Goal: Task Accomplishment & Management: Manage account settings

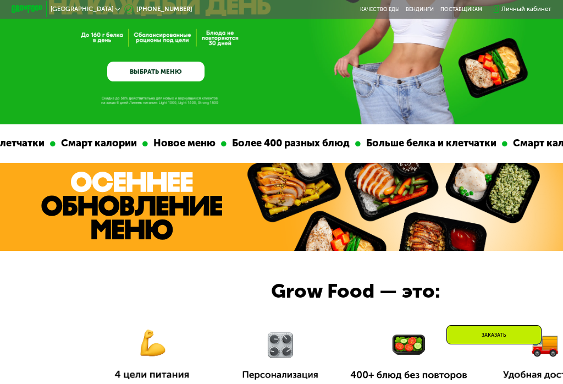
scroll to position [130, 0]
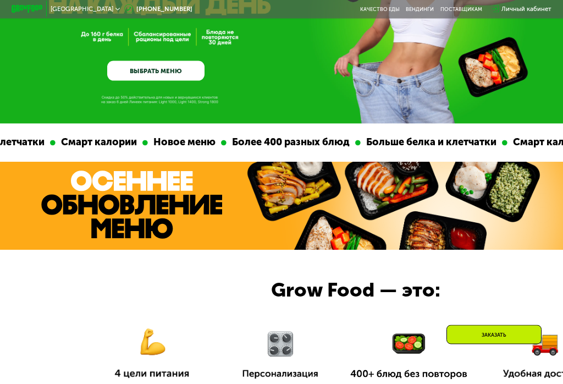
click at [167, 73] on link "ВЫБРАТЬ МЕНЮ" at bounding box center [155, 71] width 97 height 20
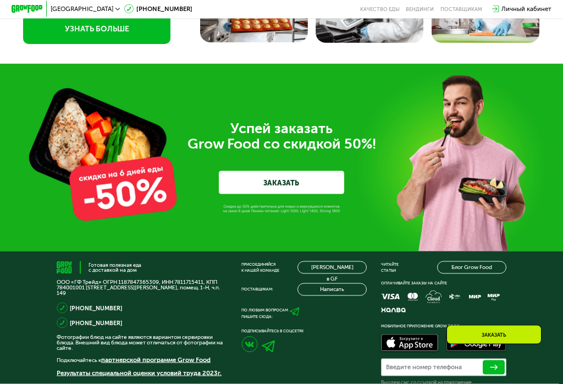
scroll to position [2549, 0]
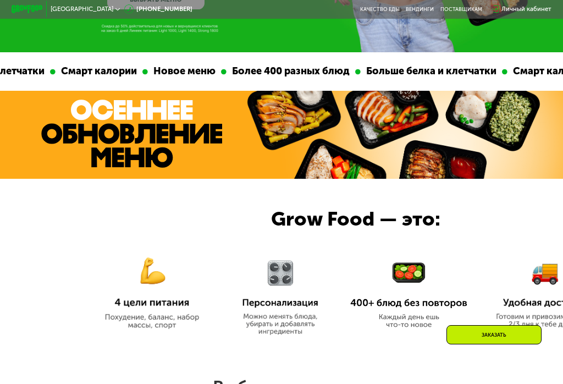
click at [518, 272] on img at bounding box center [545, 287] width 107 height 81
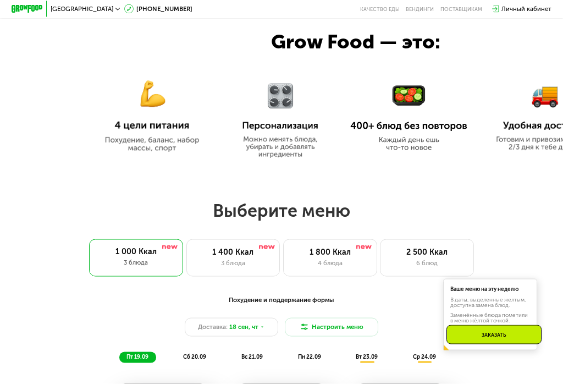
scroll to position [391, 0]
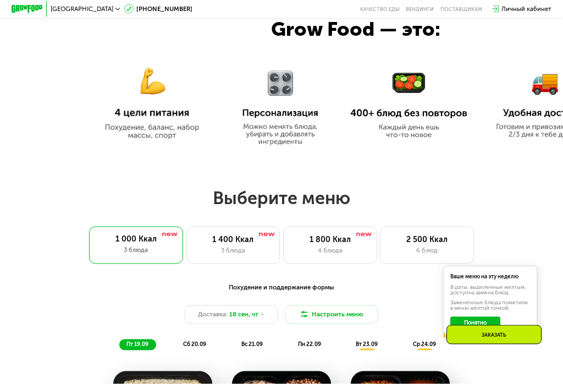
click at [335, 233] on div "1 800 Ккал 4 блюда" at bounding box center [330, 245] width 94 height 37
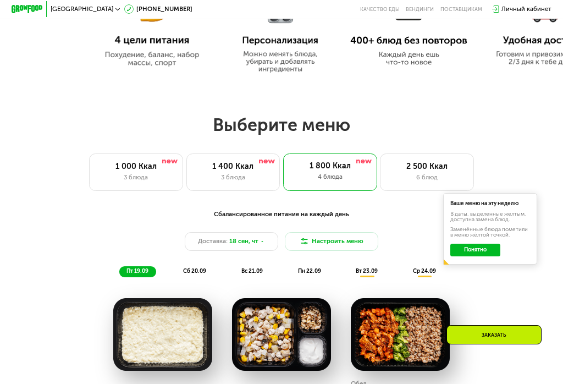
scroll to position [468, 0]
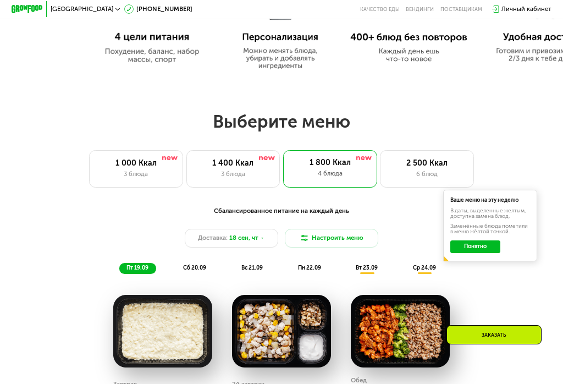
click at [476, 244] on button "Понятно" at bounding box center [476, 246] width 50 height 13
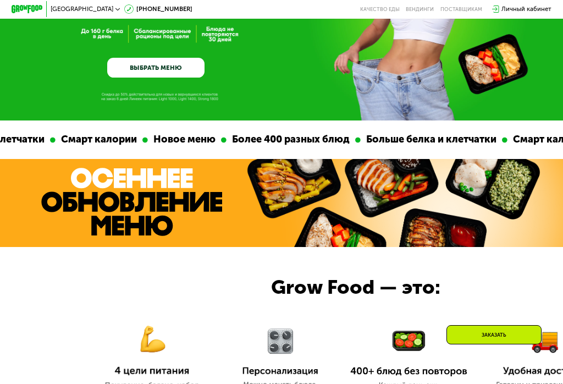
scroll to position [0, 0]
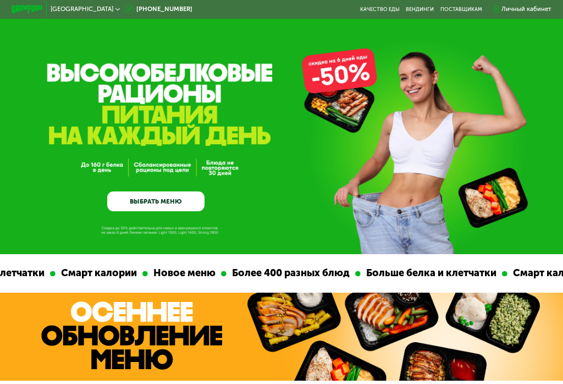
click at [536, 12] on div "Личный кабинет" at bounding box center [527, 8] width 50 height 9
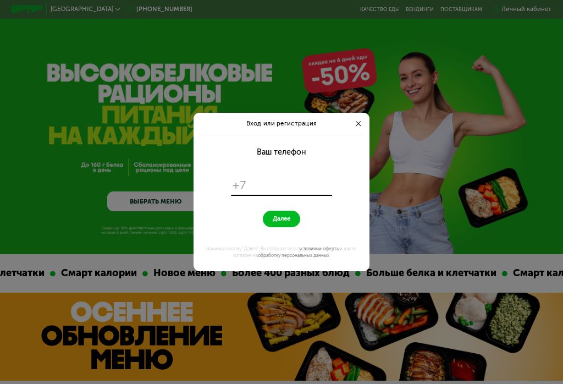
click at [494, 12] on div "Вход или регистрация Ваш телефон +7 Далее Нажимая кнопку "Далее", Вы соглашаете…" at bounding box center [281, 192] width 563 height 384
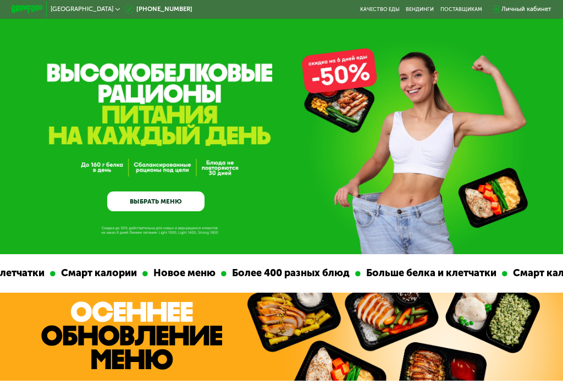
click at [517, 13] on div "Личный кабинет" at bounding box center [527, 8] width 50 height 9
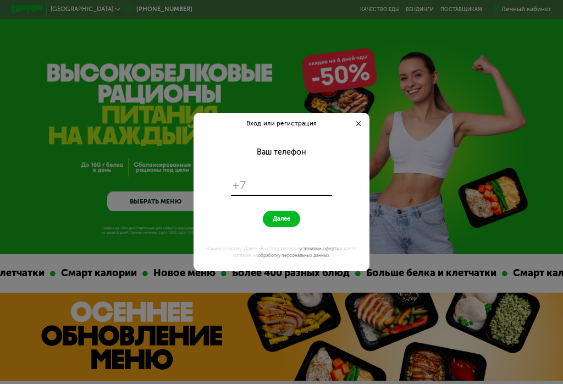
click at [286, 185] on input "tel" at bounding box center [290, 185] width 80 height 15
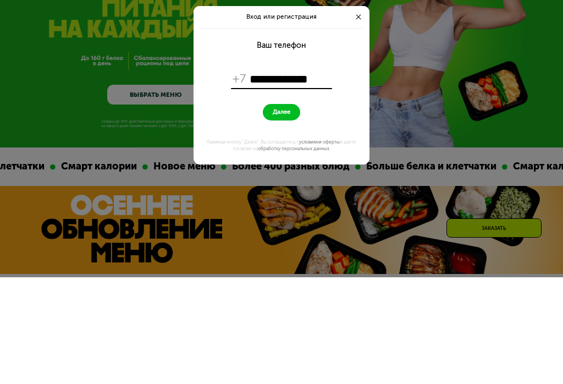
type input "**********"
click at [350, 113] on div "Вход или регистрация" at bounding box center [282, 124] width 176 height 22
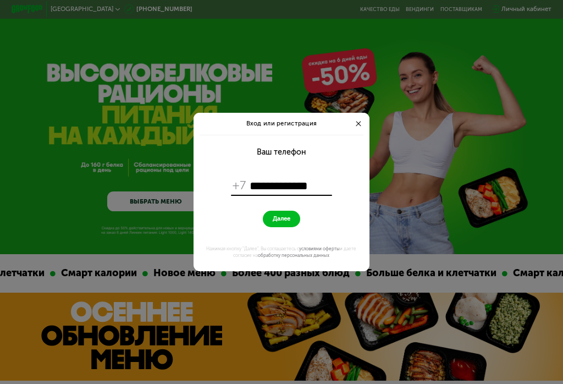
click at [357, 120] on div at bounding box center [358, 123] width 9 height 9
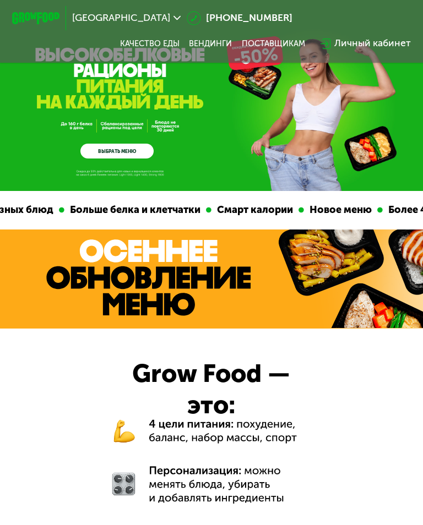
click at [361, 43] on div "Личный кабинет" at bounding box center [372, 43] width 76 height 14
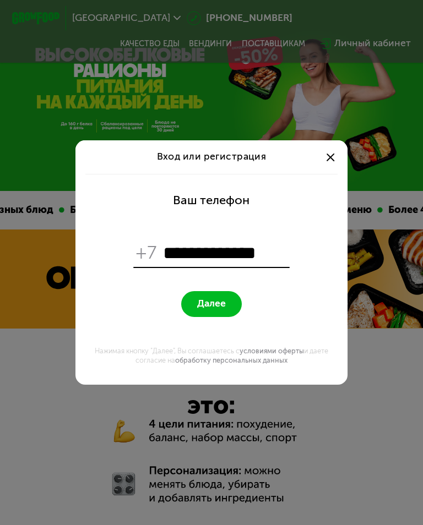
type input "**********"
click at [224, 309] on span "Далее" at bounding box center [211, 304] width 29 height 12
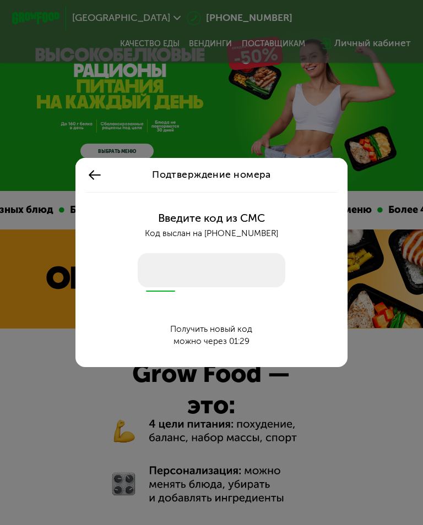
click at [228, 273] on input "number" at bounding box center [211, 270] width 147 height 34
type input "****"
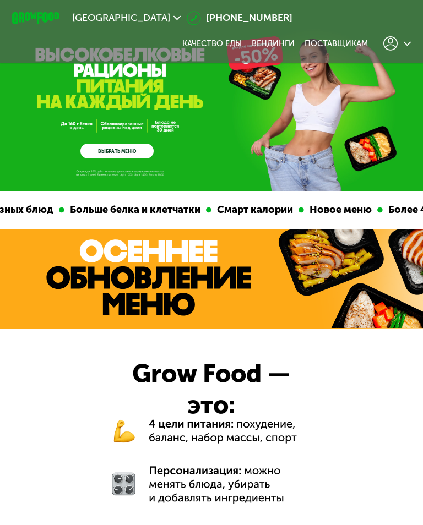
click at [397, 45] on use at bounding box center [390, 43] width 14 height 14
click at [332, 383] on div at bounding box center [211, 480] width 423 height 304
click at [387, 48] on icon at bounding box center [390, 43] width 14 height 14
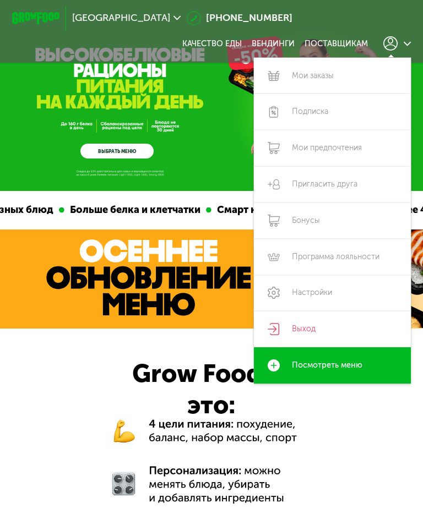
click at [322, 328] on link "Выход" at bounding box center [332, 329] width 157 height 36
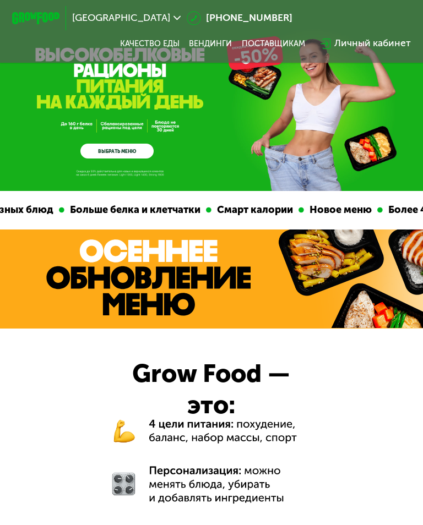
click at [356, 43] on div "Личный кабинет" at bounding box center [372, 43] width 76 height 14
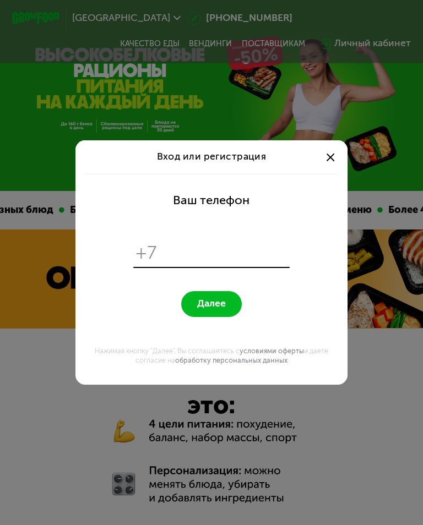
click at [337, 157] on div at bounding box center [330, 157] width 14 height 14
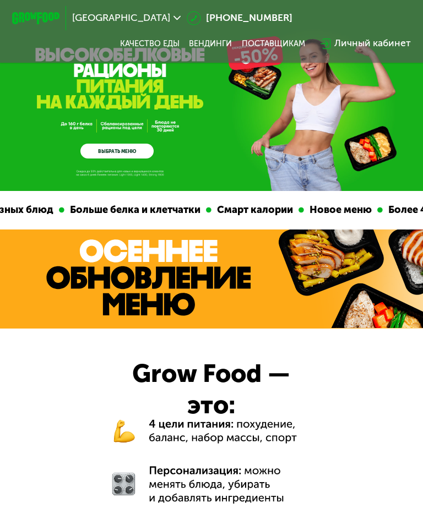
click at [333, 46] on div "Личный кабинет" at bounding box center [365, 43] width 90 height 14
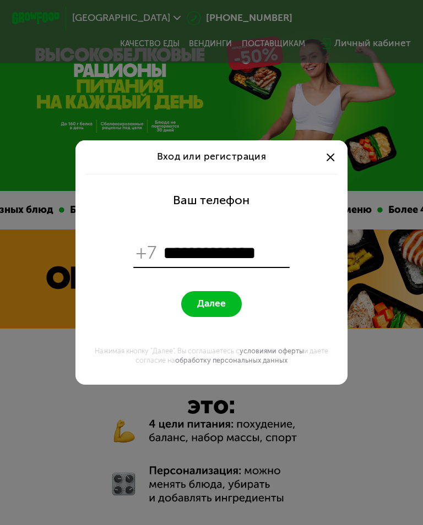
type input "**********"
click at [221, 305] on span "Далее" at bounding box center [211, 304] width 29 height 12
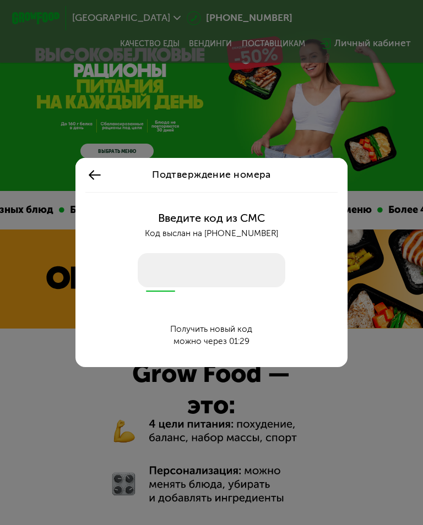
click at [160, 271] on input "number" at bounding box center [211, 270] width 147 height 34
type input "****"
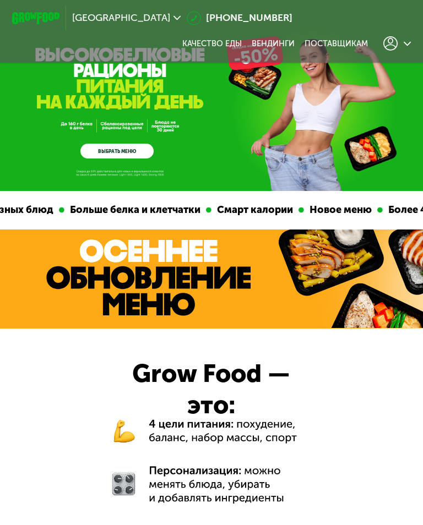
click at [395, 43] on icon at bounding box center [390, 43] width 14 height 14
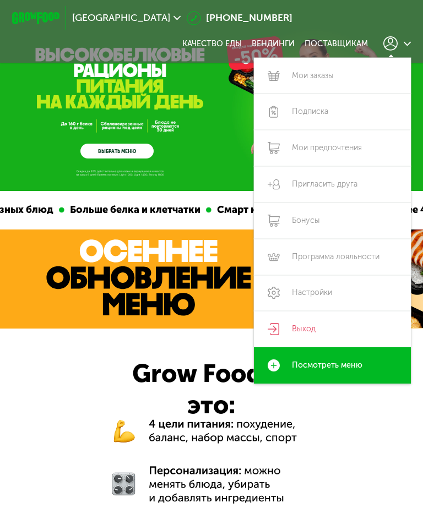
click at [299, 327] on link "Выход" at bounding box center [332, 329] width 157 height 36
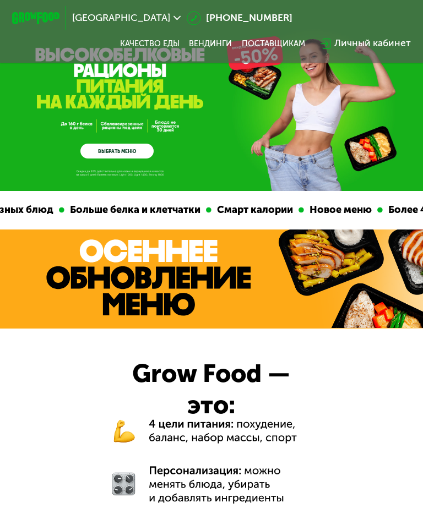
click at [331, 43] on use at bounding box center [325, 44] width 10 height 11
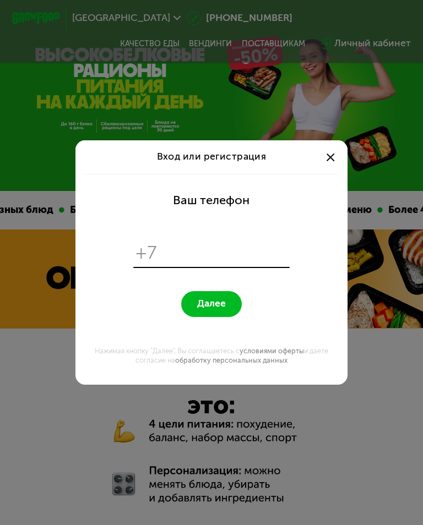
click at [332, 163] on div at bounding box center [330, 157] width 14 height 14
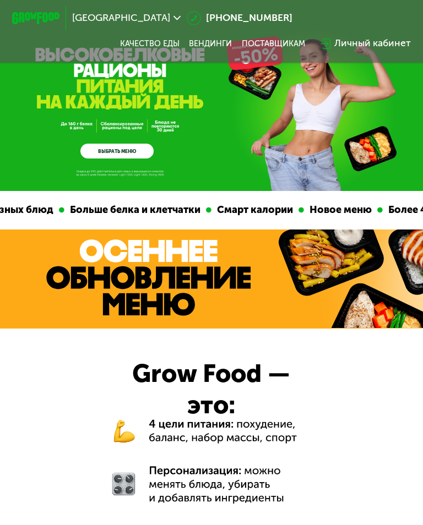
click at [355, 47] on div "Личный кабинет" at bounding box center [372, 43] width 76 height 14
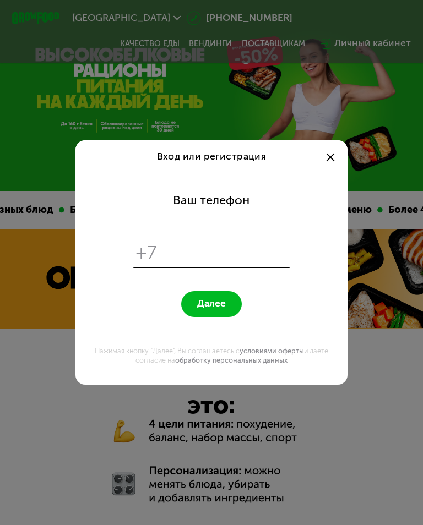
click at [333, 161] on span at bounding box center [330, 157] width 8 height 8
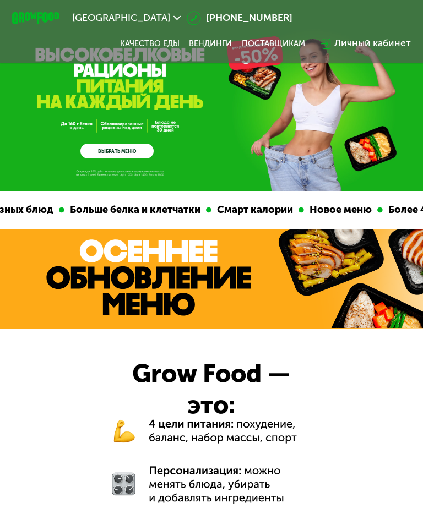
click at [382, 58] on div "Москва 8 (800) 555-21-78 Качество еды Вендинги поставщикам Личный кабинет" at bounding box center [211, 31] width 423 height 63
click at [334, 48] on div "Личный кабинет" at bounding box center [365, 43] width 90 height 14
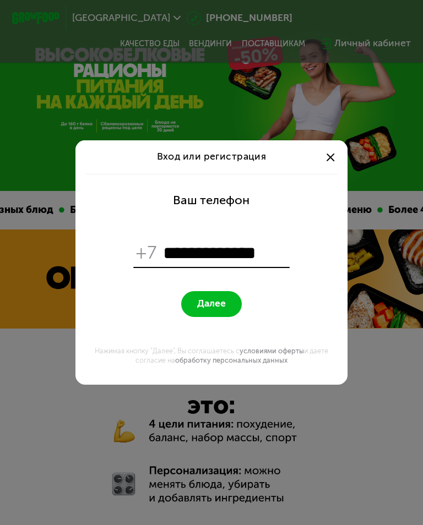
type input "**********"
click at [227, 305] on button "Далее" at bounding box center [211, 304] width 60 height 26
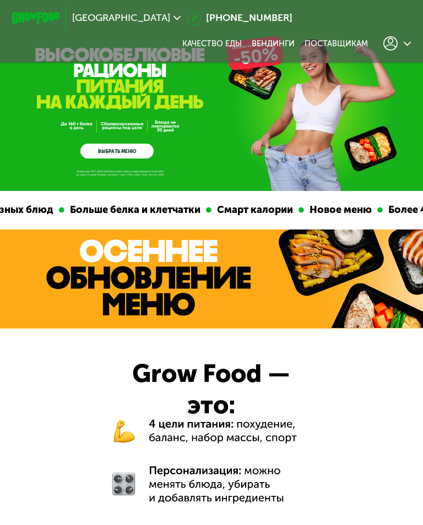
click at [392, 50] on icon at bounding box center [390, 43] width 14 height 14
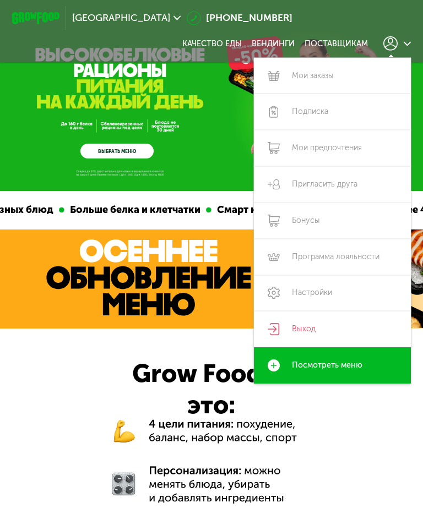
click at [318, 326] on link "Выход" at bounding box center [332, 329] width 157 height 36
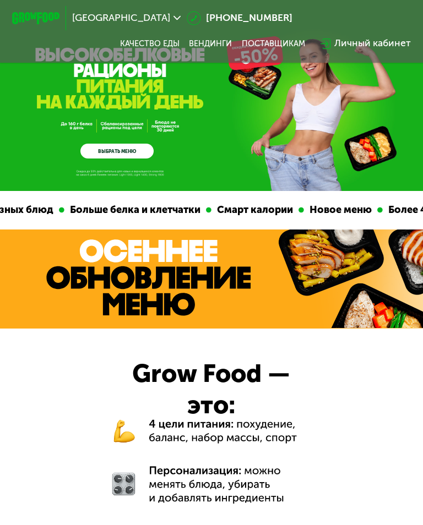
click at [331, 43] on icon at bounding box center [325, 44] width 11 height 11
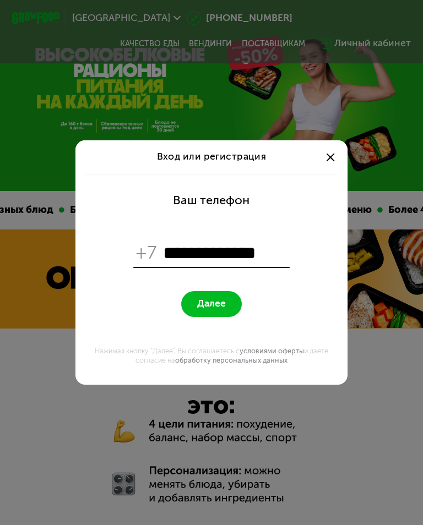
type input "**********"
click at [217, 300] on span "Далее" at bounding box center [211, 304] width 29 height 12
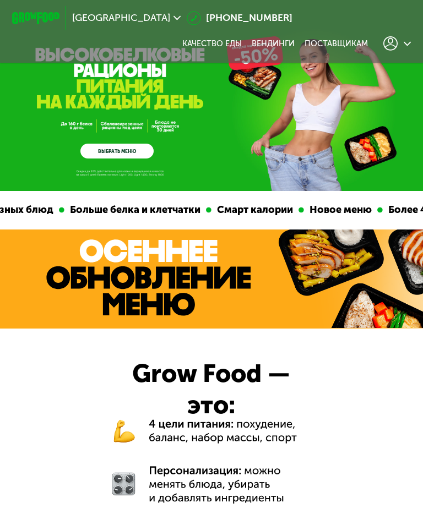
click at [401, 40] on div at bounding box center [397, 43] width 28 height 14
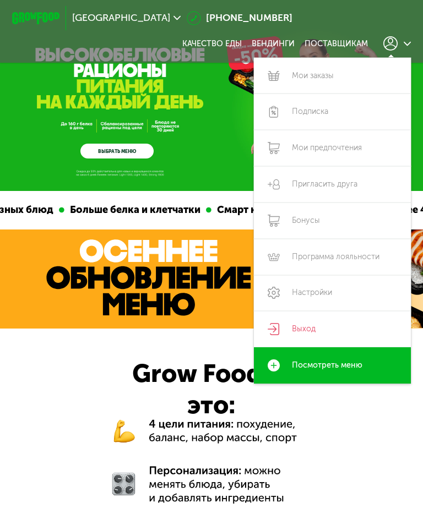
click at [344, 296] on link "Настройки" at bounding box center [332, 293] width 157 height 36
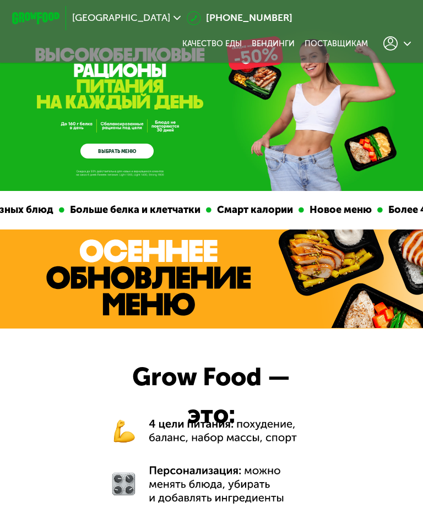
click at [401, 48] on div at bounding box center [397, 43] width 28 height 14
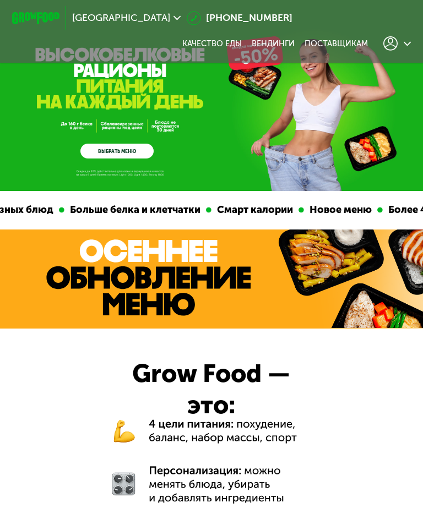
click at [397, 41] on icon at bounding box center [390, 43] width 14 height 14
click at [402, 41] on div at bounding box center [397, 43] width 28 height 14
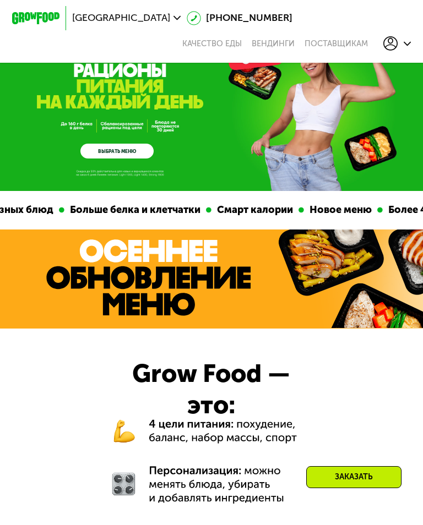
scroll to position [135, 0]
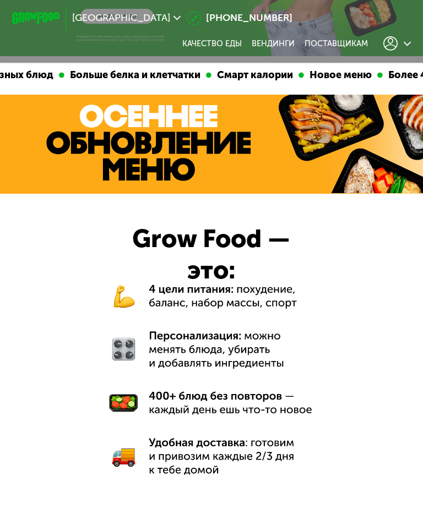
click at [391, 46] on icon at bounding box center [390, 43] width 14 height 14
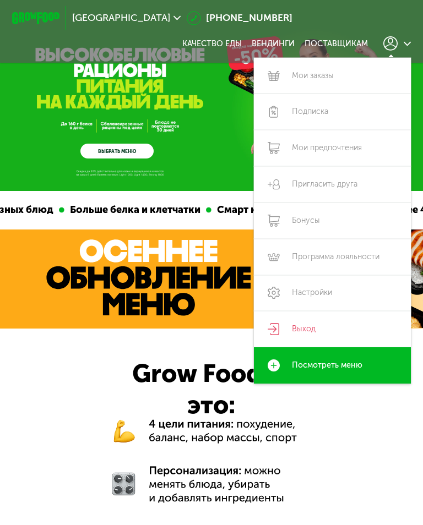
click at [309, 328] on link "Выход" at bounding box center [332, 329] width 157 height 36
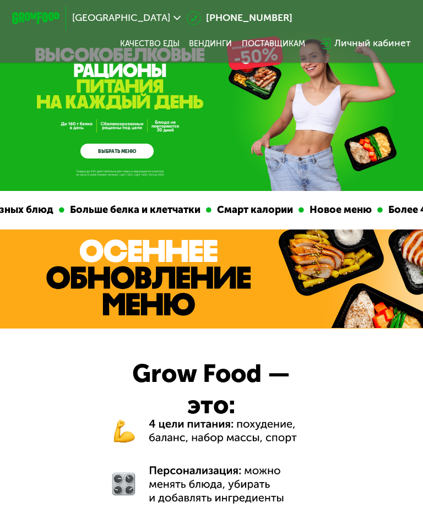
click at [368, 40] on div "Личный кабинет" at bounding box center [372, 43] width 76 height 14
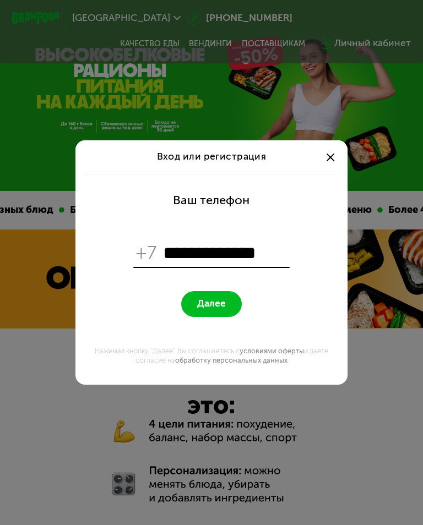
type input "**********"
click at [223, 303] on span "Далее" at bounding box center [211, 304] width 29 height 12
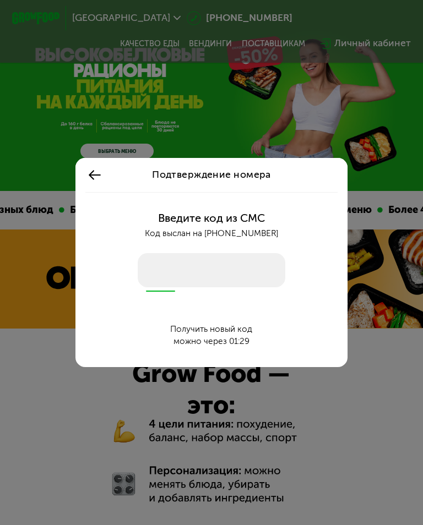
click at [148, 259] on input "number" at bounding box center [211, 270] width 147 height 34
click at [156, 264] on input "number" at bounding box center [211, 270] width 147 height 34
type input "****"
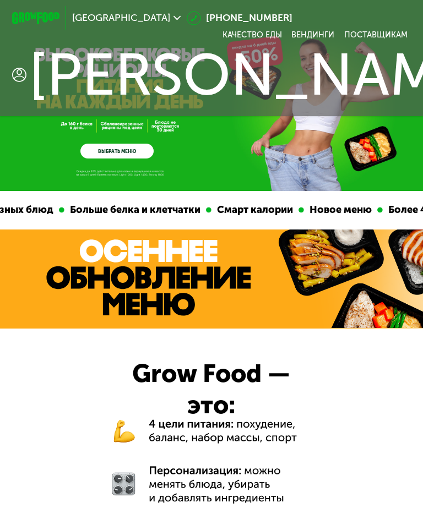
scroll to position [4, 0]
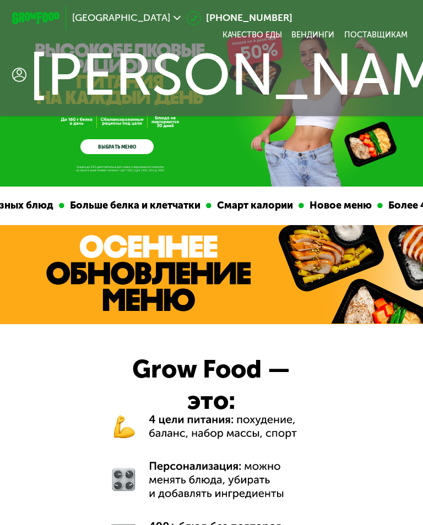
click at [363, 374] on div at bounding box center [211, 476] width 423 height 304
click at [369, 405] on div at bounding box center [211, 476] width 423 height 304
click at [295, 69] on div "Светлана" at bounding box center [256, 75] width 488 height 58
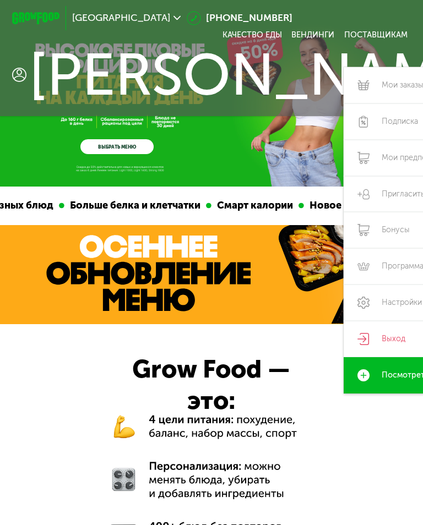
click at [343, 335] on link "Выход" at bounding box center [421, 339] width 157 height 36
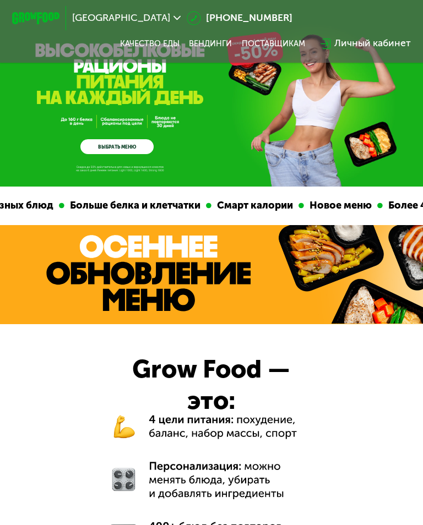
click at [337, 58] on div "Москва 8 (800) 555-21-78 Качество еды Вендинги поставщикам Личный кабинет" at bounding box center [211, 31] width 423 height 63
click at [356, 34] on div "Личный кабинет" at bounding box center [365, 43] width 102 height 26
click at [337, 47] on div "Личный кабинет" at bounding box center [372, 43] width 76 height 14
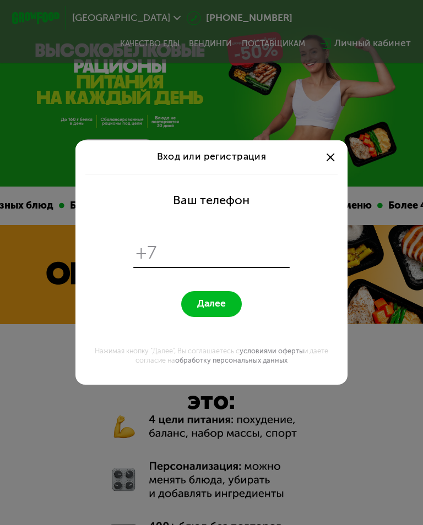
scroll to position [0, 0]
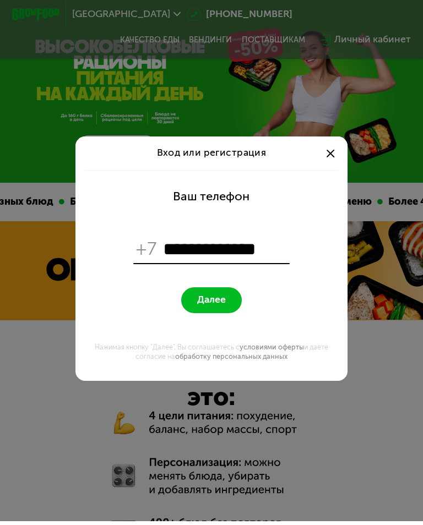
type input "**********"
click at [228, 303] on button "Далее" at bounding box center [211, 304] width 60 height 26
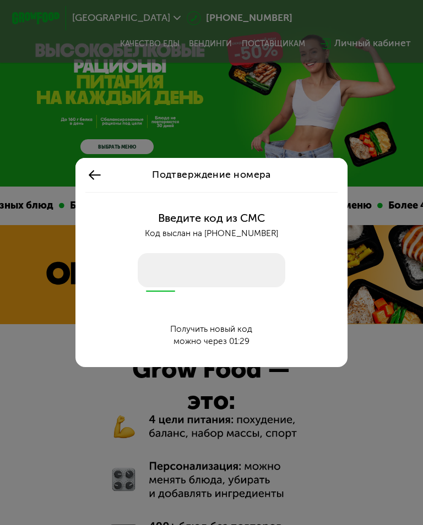
click at [148, 269] on input "number" at bounding box center [211, 270] width 147 height 34
type input "****"
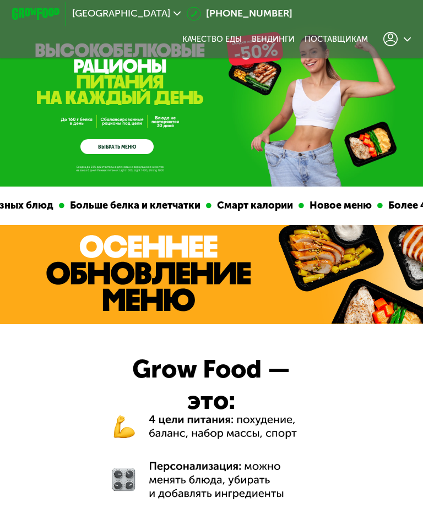
scroll to position [4, 0]
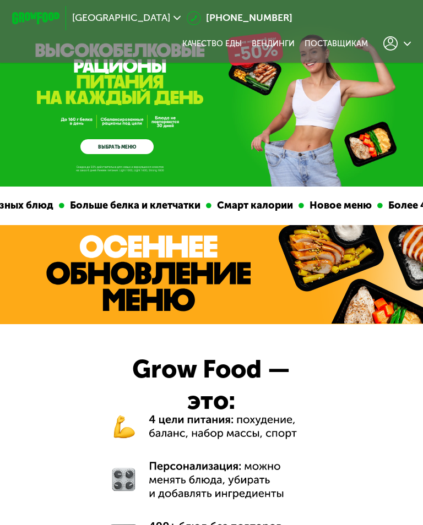
click at [399, 48] on div at bounding box center [397, 43] width 28 height 14
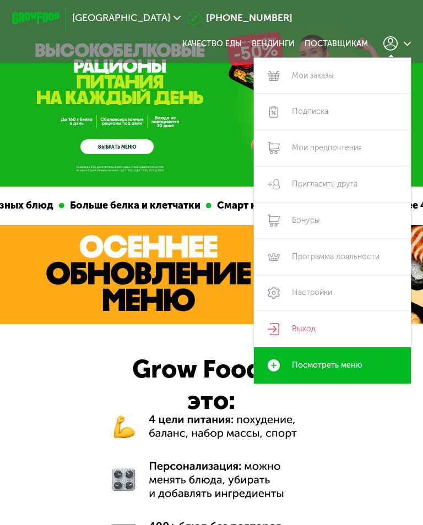
click at [290, 326] on link "Выход" at bounding box center [332, 329] width 157 height 36
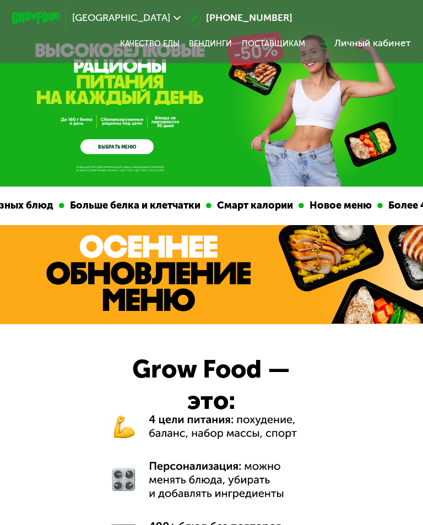
click at [357, 40] on div "Личный кабинет" at bounding box center [372, 43] width 76 height 14
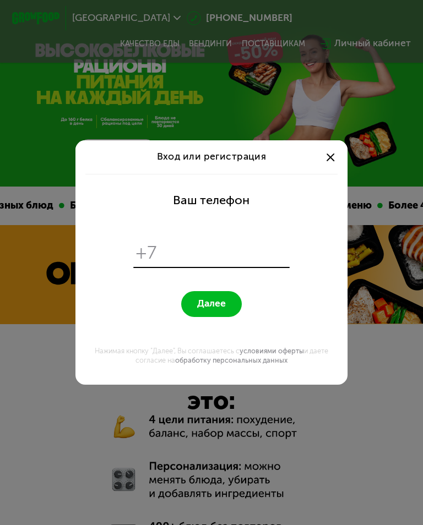
scroll to position [0, 0]
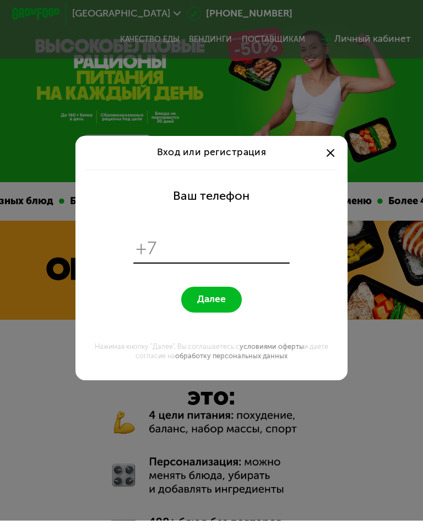
click at [327, 154] on div at bounding box center [330, 157] width 14 height 14
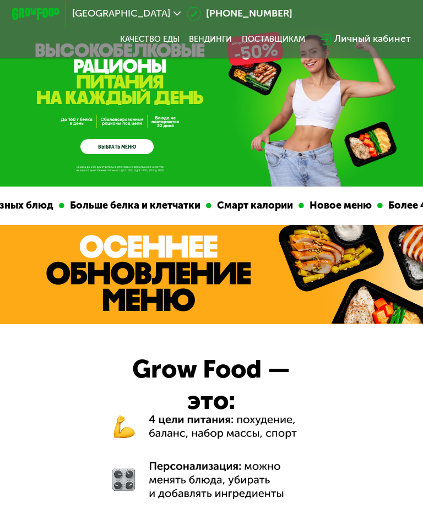
scroll to position [4, 0]
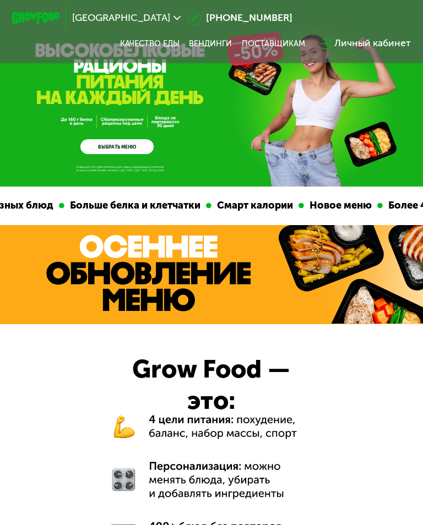
click at [399, 44] on div "Личный кабинет" at bounding box center [372, 43] width 76 height 14
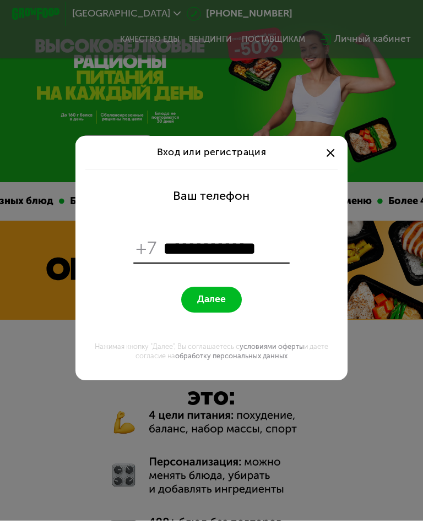
type input "**********"
click at [216, 302] on span "Далее" at bounding box center [211, 304] width 29 height 12
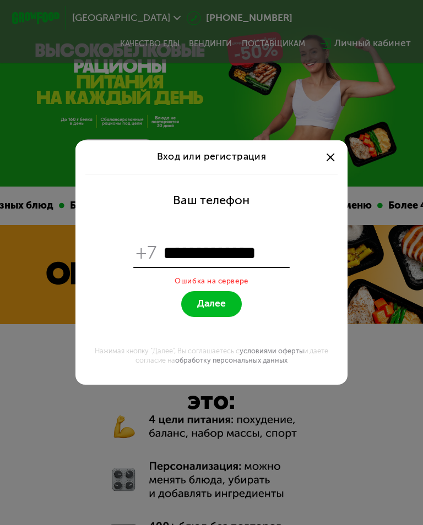
click at [225, 310] on button "Далее" at bounding box center [211, 304] width 60 height 26
click at [211, 310] on button "Далее" at bounding box center [211, 304] width 60 height 26
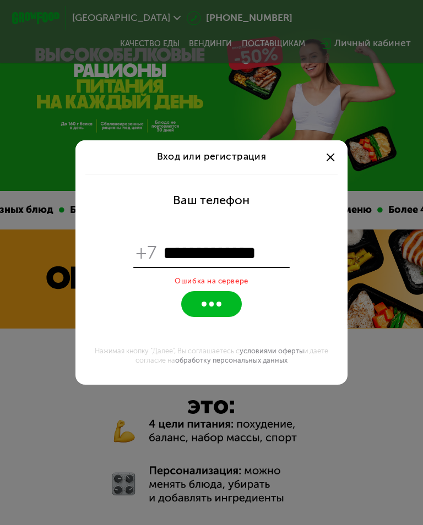
scroll to position [4, 0]
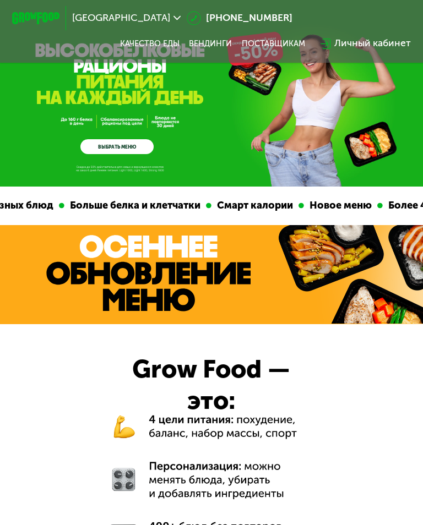
click at [360, 47] on div "Личный кабинет" at bounding box center [372, 43] width 76 height 14
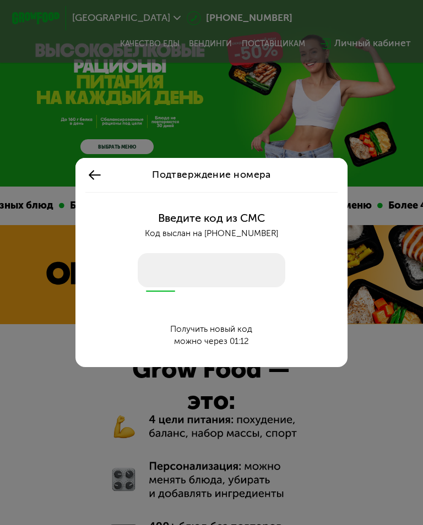
scroll to position [0, 0]
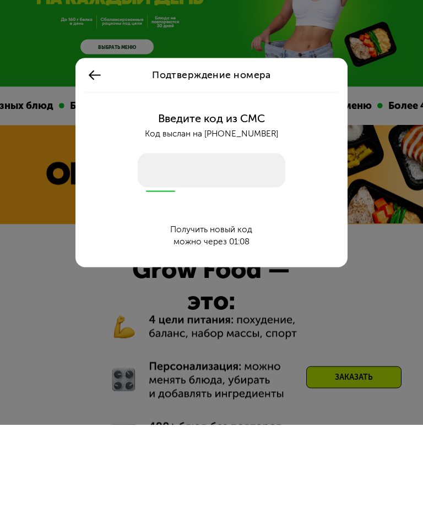
click at [160, 253] on input "number" at bounding box center [211, 270] width 147 height 34
click at [215, 227] on div "Код выслан на +7 909 441 14 74" at bounding box center [211, 233] width 257 height 13
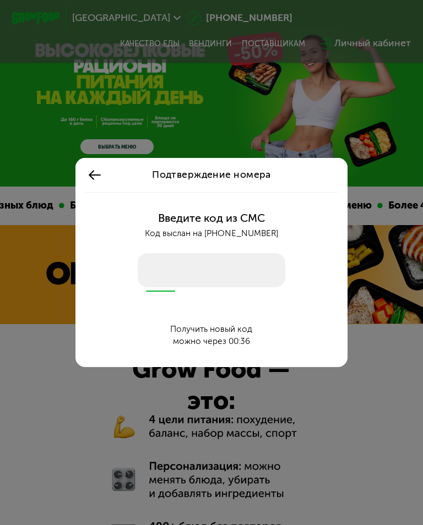
click at [100, 166] on button at bounding box center [94, 175] width 19 height 19
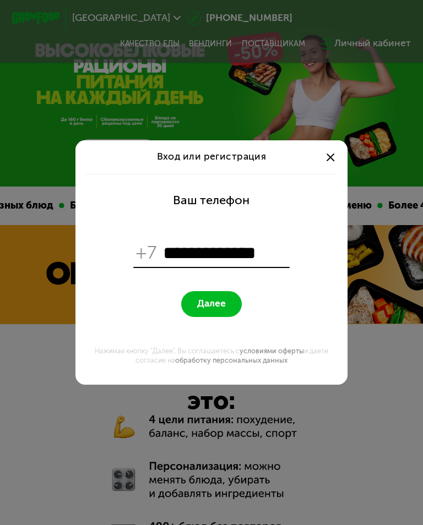
click at [207, 302] on span "Далее" at bounding box center [211, 304] width 29 height 12
click at [336, 156] on div at bounding box center [330, 157] width 14 height 14
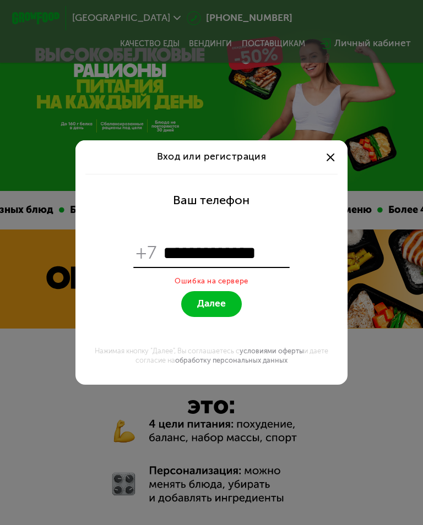
scroll to position [4, 0]
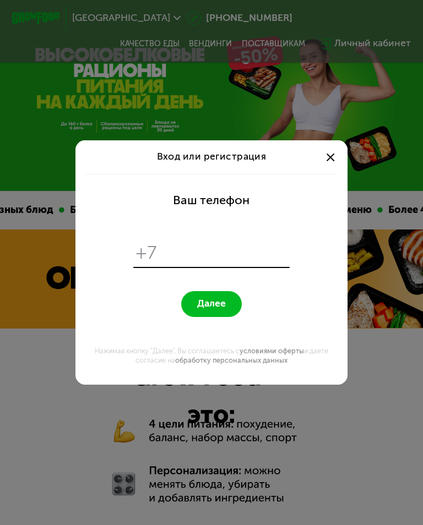
click at [343, 48] on div "Вход или регистрация Ваш телефон +7 Далее Нажимая кнопку "Далее", Вы соглашаете…" at bounding box center [211, 262] width 423 height 525
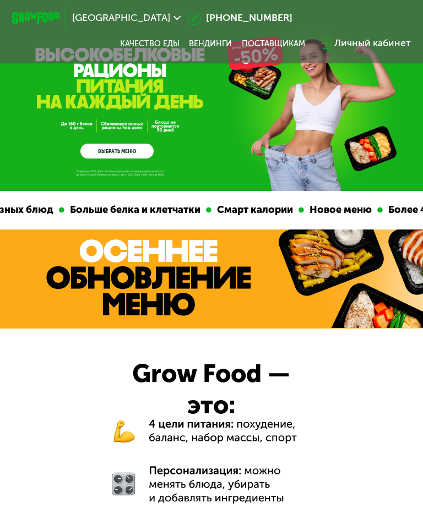
click at [334, 50] on div "Личный кабинет" at bounding box center [365, 43] width 90 height 14
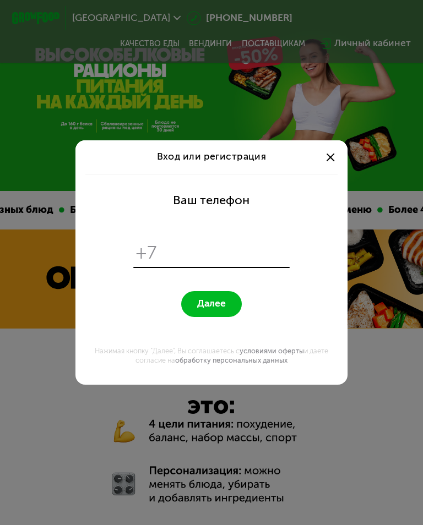
click at [216, 256] on input "tel" at bounding box center [225, 253] width 124 height 23
type input "**********"
click at [218, 309] on span "Далее" at bounding box center [211, 304] width 29 height 12
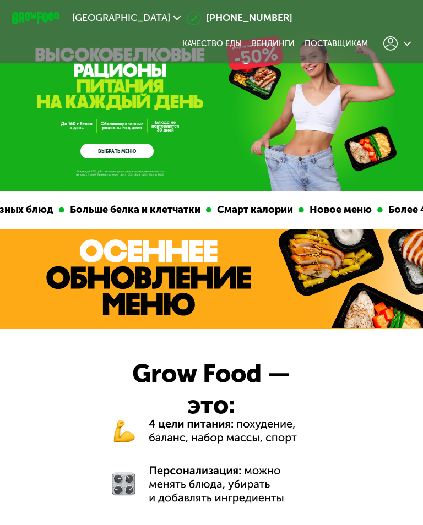
click at [397, 46] on use at bounding box center [390, 43] width 14 height 14
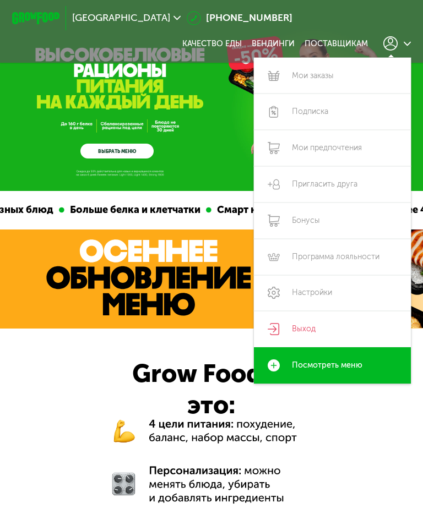
click at [289, 326] on link "Выход" at bounding box center [332, 329] width 157 height 36
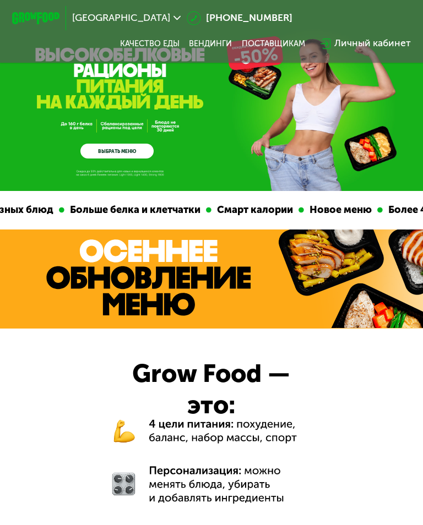
click at [381, 36] on div "Личный кабинет" at bounding box center [372, 43] width 76 height 14
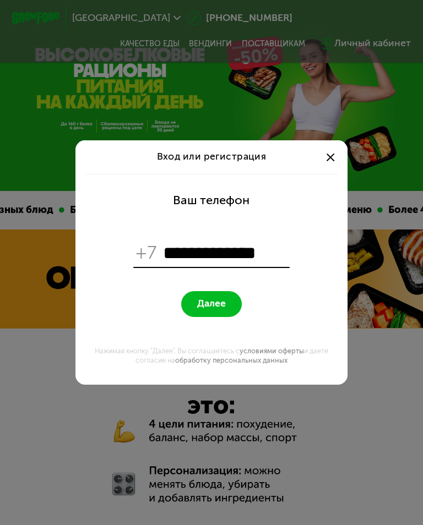
type input "**********"
click at [200, 304] on span "Далее" at bounding box center [211, 304] width 29 height 12
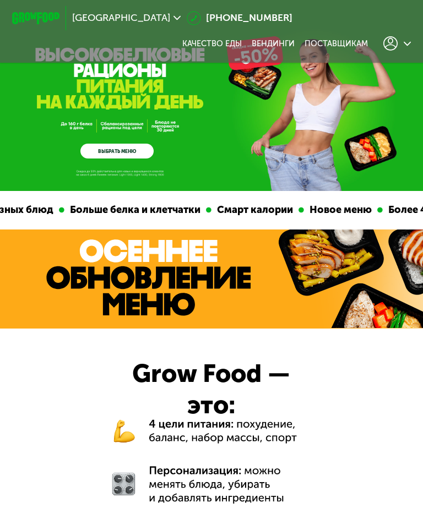
click at [399, 49] on div at bounding box center [397, 43] width 28 height 14
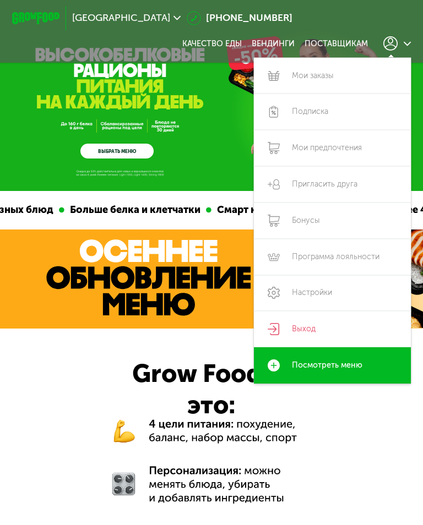
click at [304, 327] on link "Выход" at bounding box center [332, 329] width 157 height 36
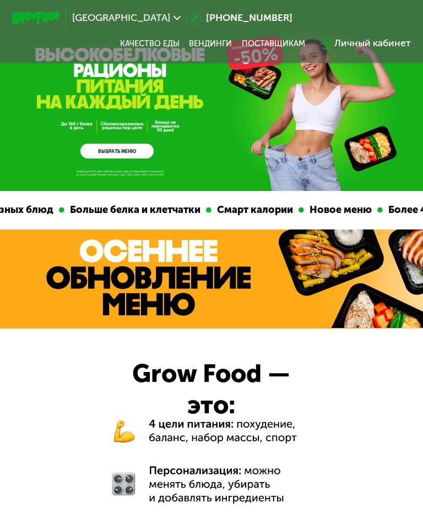
click at [366, 43] on div "Личный кабинет" at bounding box center [372, 43] width 76 height 14
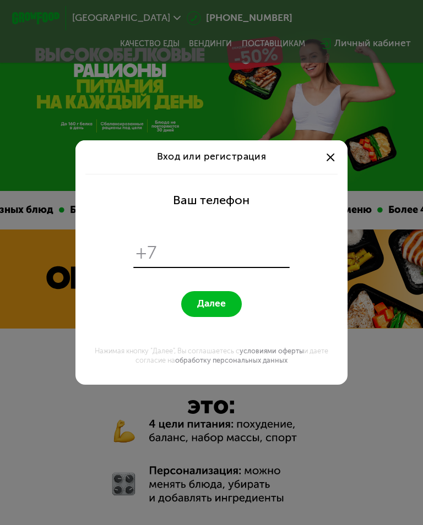
click at [341, 42] on div "Вход или регистрация Ваш телефон +7 Далее Нажимая кнопку "Далее", Вы соглашаете…" at bounding box center [211, 262] width 423 height 525
click at [365, 36] on div "Вход или регистрация Ваш телефон +7 Далее Нажимая кнопку "Далее", Вы соглашаете…" at bounding box center [211, 262] width 423 height 525
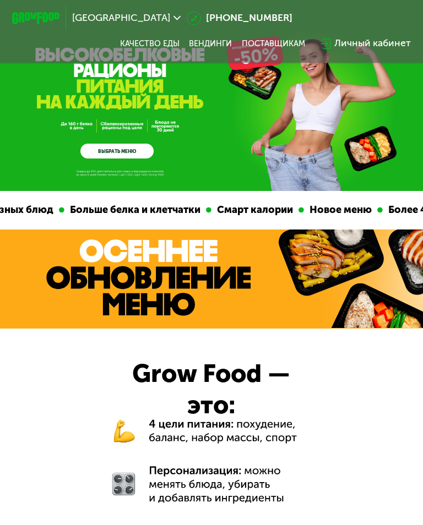
click at [242, 253] on img at bounding box center [148, 277] width 204 height 76
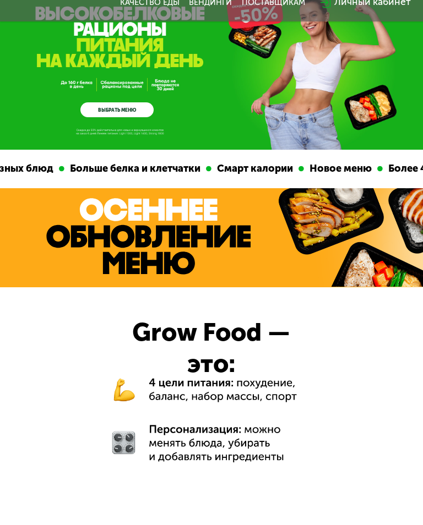
scroll to position [57, 0]
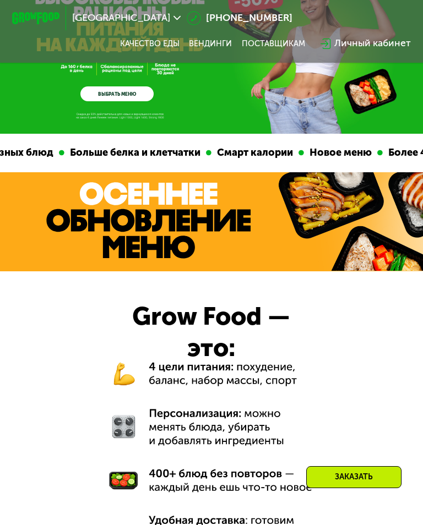
click at [361, 47] on div "Личный кабинет" at bounding box center [372, 43] width 76 height 14
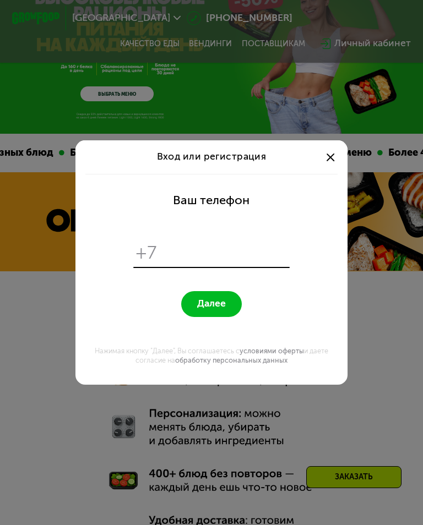
scroll to position [0, 0]
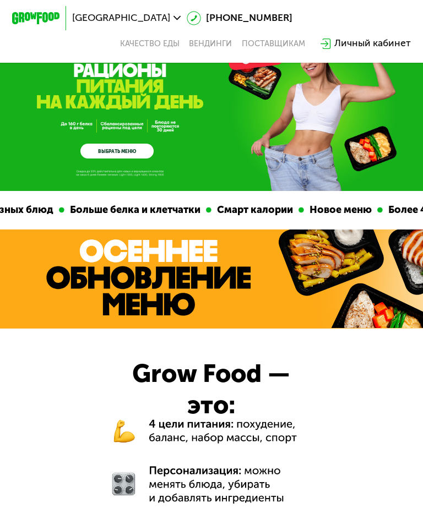
click at [360, 39] on div "Личный кабинет" at bounding box center [372, 43] width 76 height 14
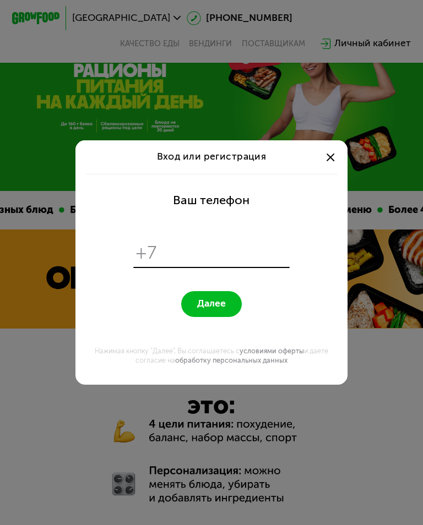
click at [331, 158] on span at bounding box center [330, 157] width 8 height 8
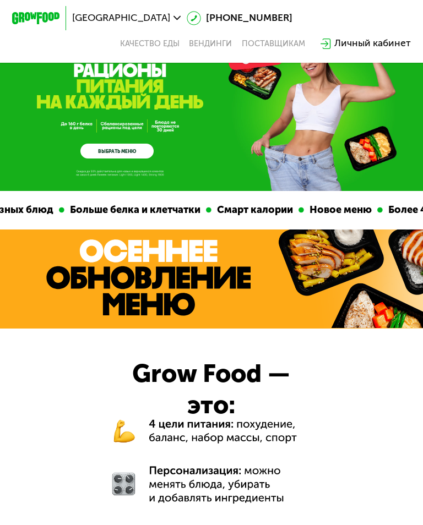
click at [330, 154] on div at bounding box center [330, 157] width 14 height 14
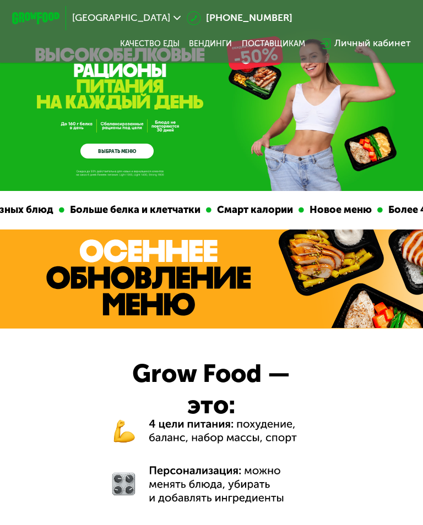
click at [361, 41] on div "Личный кабинет" at bounding box center [372, 43] width 76 height 14
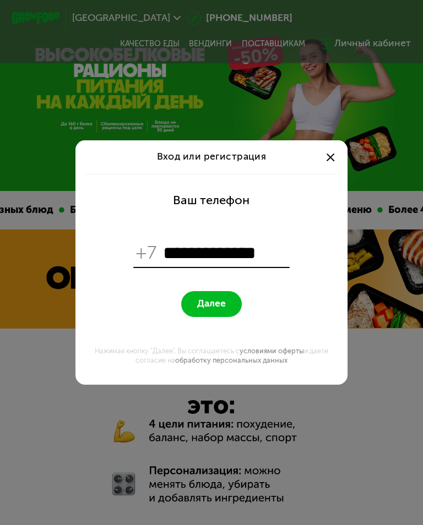
type input "**********"
click at [211, 311] on button "Далее" at bounding box center [211, 304] width 60 height 26
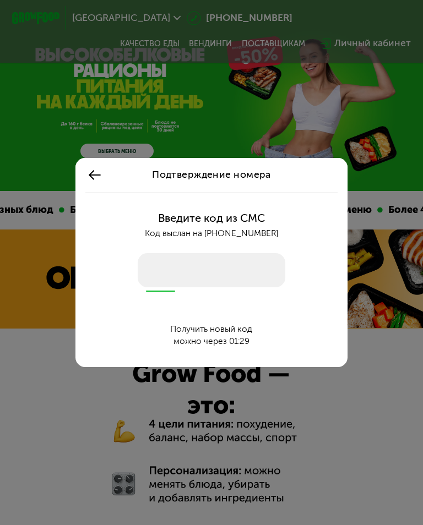
click at [152, 276] on input "number" at bounding box center [211, 270] width 147 height 34
type input "****"
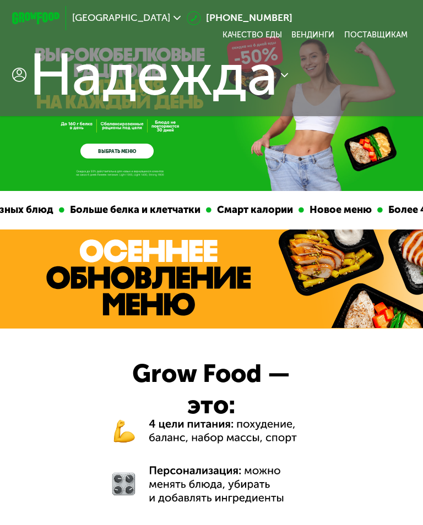
click at [284, 78] on icon at bounding box center [284, 75] width 7 height 7
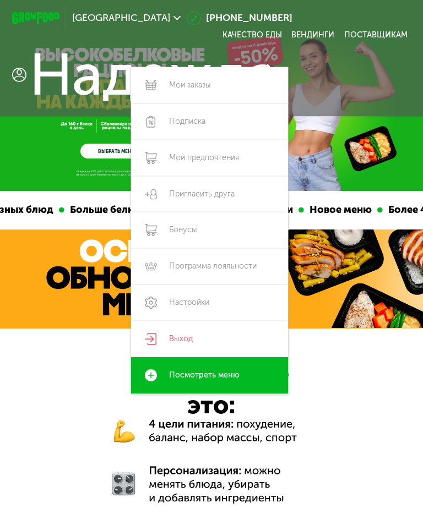
click at [176, 341] on link "Выход" at bounding box center [209, 339] width 157 height 36
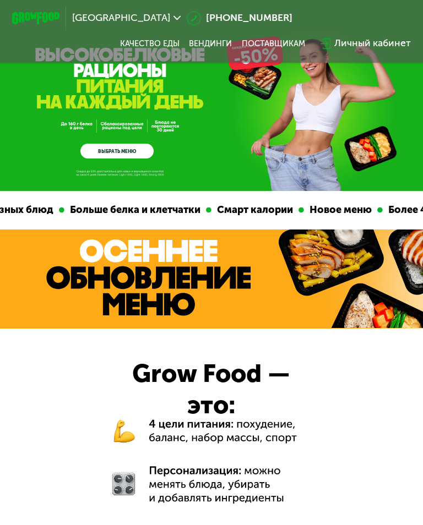
click at [372, 46] on div "Личный кабинет" at bounding box center [372, 43] width 76 height 14
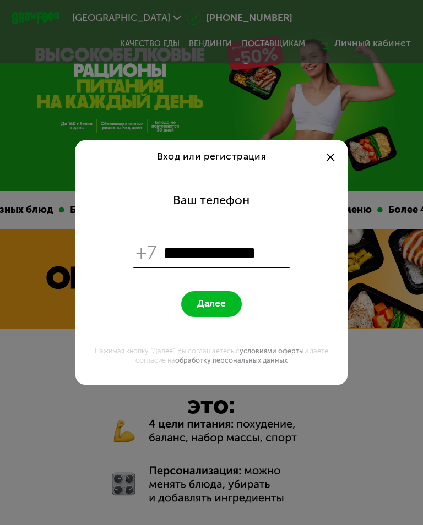
type input "**********"
click at [215, 312] on button "Далее" at bounding box center [211, 304] width 60 height 26
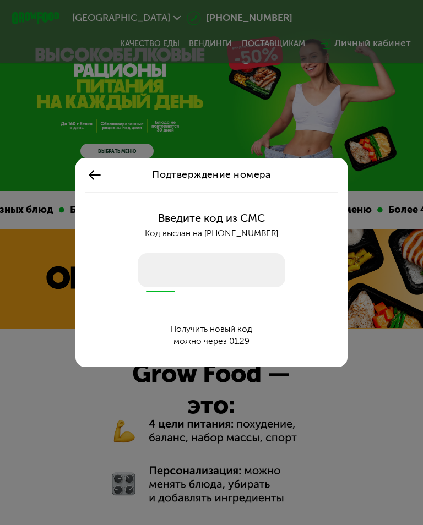
click at [156, 277] on input "number" at bounding box center [211, 270] width 147 height 34
type input "****"
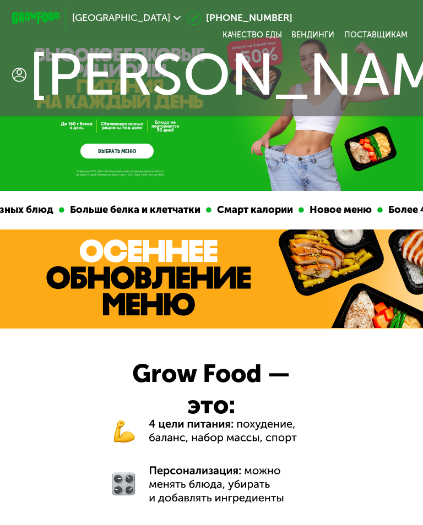
click at [386, 66] on span "Анна" at bounding box center [259, 75] width 461 height 58
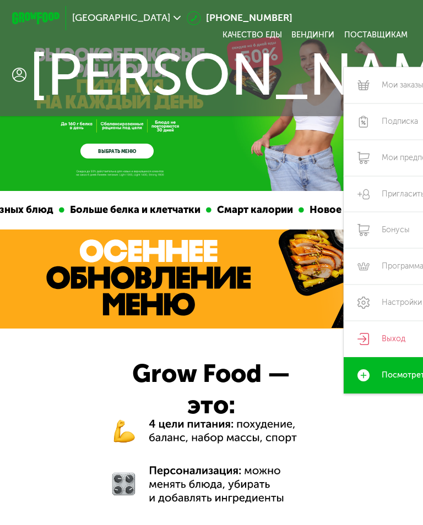
click at [343, 328] on link "Выход" at bounding box center [421, 339] width 157 height 36
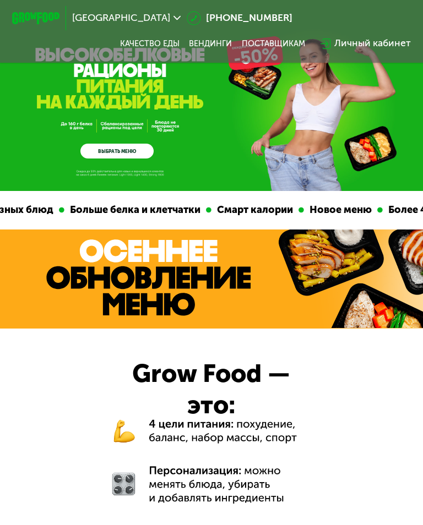
click at [376, 48] on div "Личный кабинет" at bounding box center [372, 43] width 76 height 14
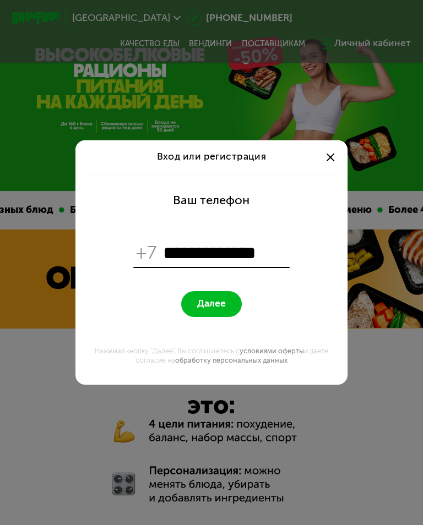
type input "**********"
click at [211, 293] on button "Далее" at bounding box center [211, 304] width 60 height 26
type input "**********"
click at [216, 298] on span "Далее" at bounding box center [211, 304] width 29 height 12
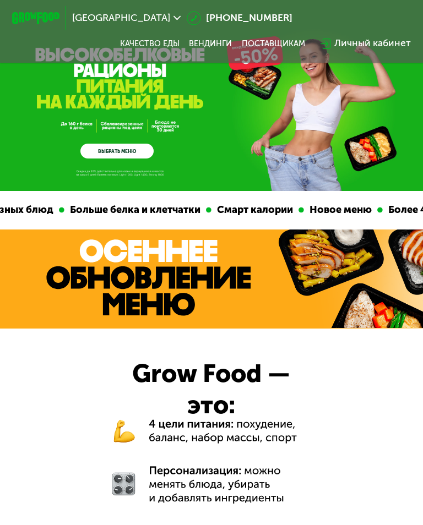
click at [380, 37] on div "Личный кабинет" at bounding box center [372, 43] width 76 height 14
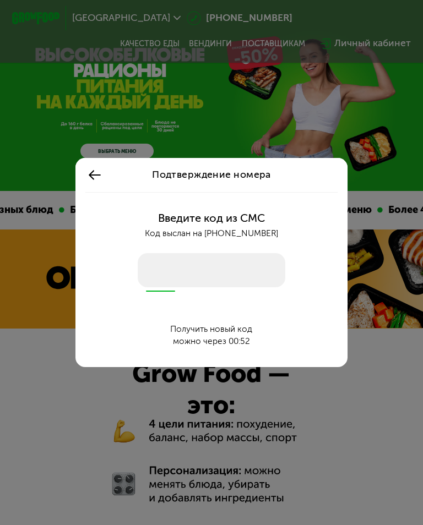
click at [146, 283] on input "number" at bounding box center [211, 270] width 147 height 34
click at [99, 173] on icon at bounding box center [94, 175] width 14 height 14
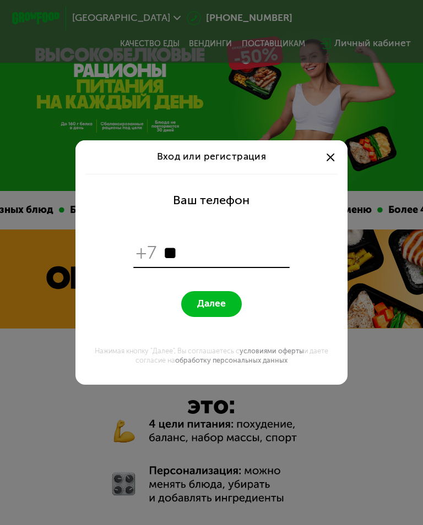
type input "*"
click at [329, 154] on div at bounding box center [330, 157] width 14 height 14
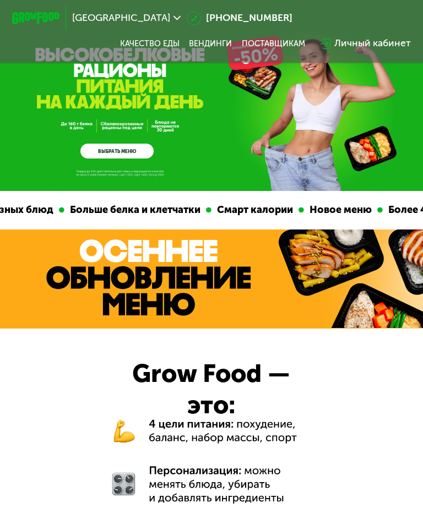
click at [374, 34] on div "Личный кабинет" at bounding box center [365, 43] width 102 height 26
click at [369, 43] on div "Личный кабинет" at bounding box center [372, 43] width 76 height 14
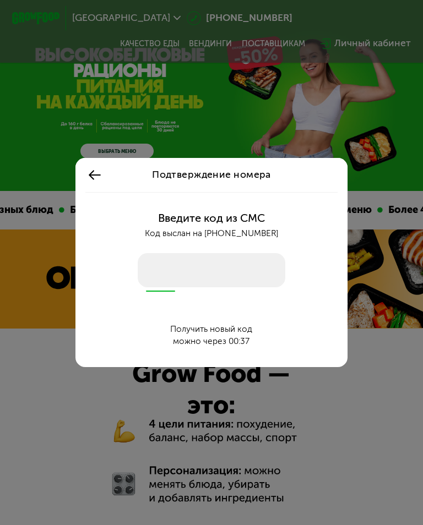
click at [97, 177] on icon at bounding box center [94, 175] width 14 height 14
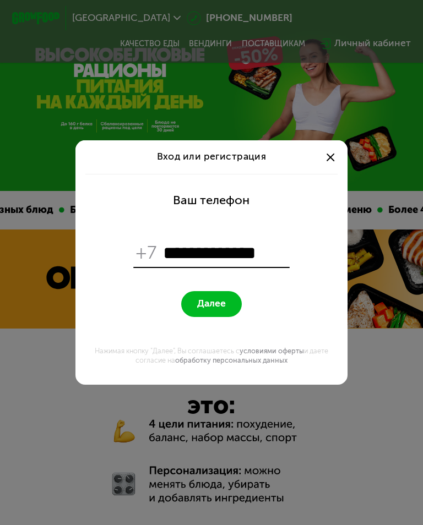
click at [327, 154] on div at bounding box center [330, 157] width 14 height 14
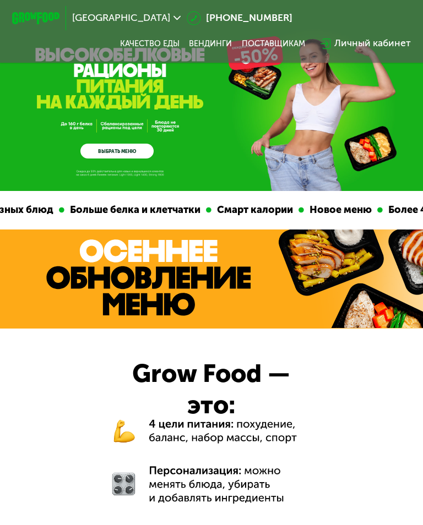
click at [374, 39] on div "**********" at bounding box center [211, 262] width 423 height 525
click at [372, 42] on div "Личный кабинет" at bounding box center [372, 43] width 76 height 14
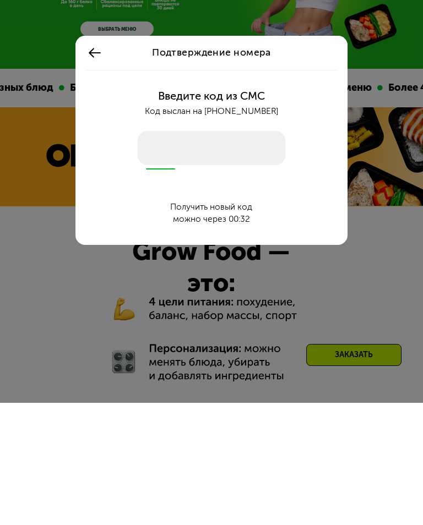
click at [90, 170] on use at bounding box center [95, 175] width 12 height 10
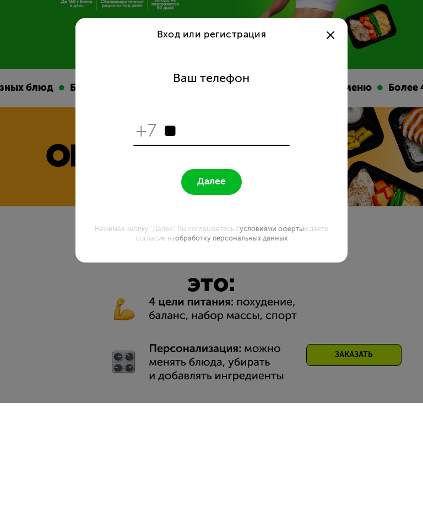
type input "*"
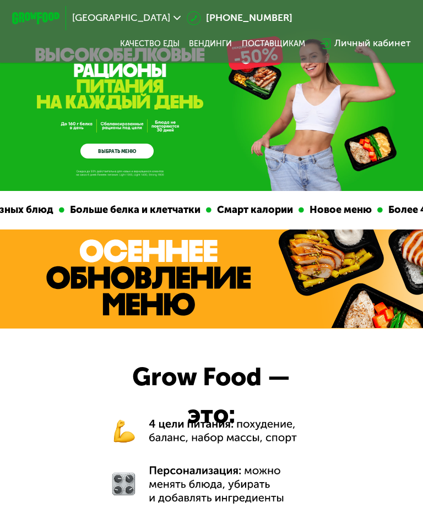
click at [396, 50] on div "Личный кабинет" at bounding box center [372, 43] width 76 height 14
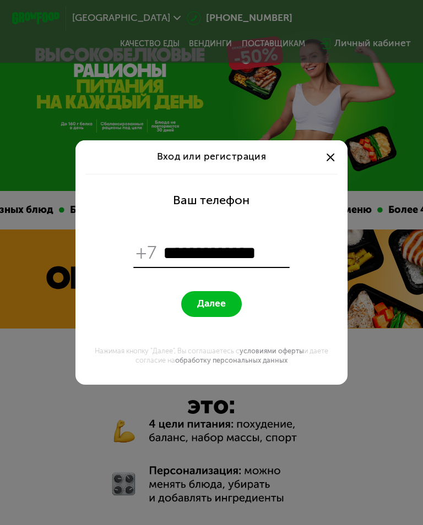
type input "**********"
click at [221, 302] on span "Далее" at bounding box center [211, 304] width 29 height 12
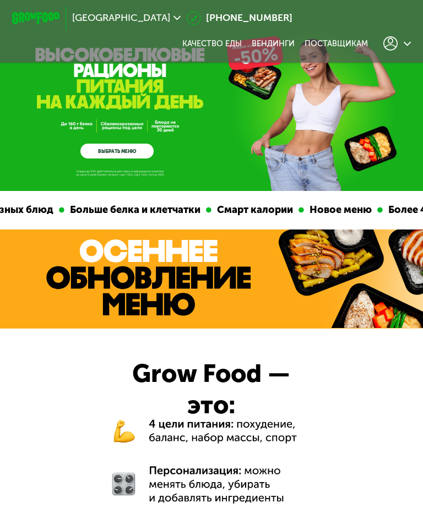
click at [395, 41] on icon at bounding box center [390, 43] width 14 height 14
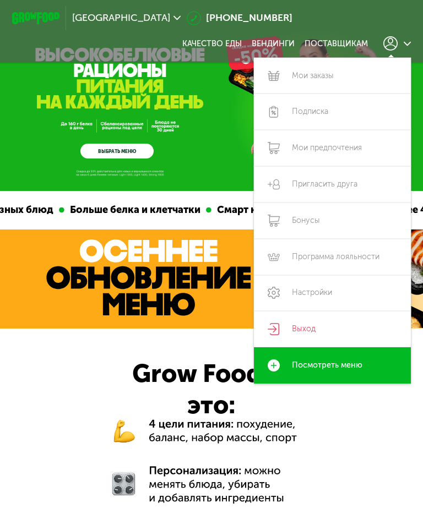
click at [285, 328] on link "Выход" at bounding box center [332, 329] width 157 height 36
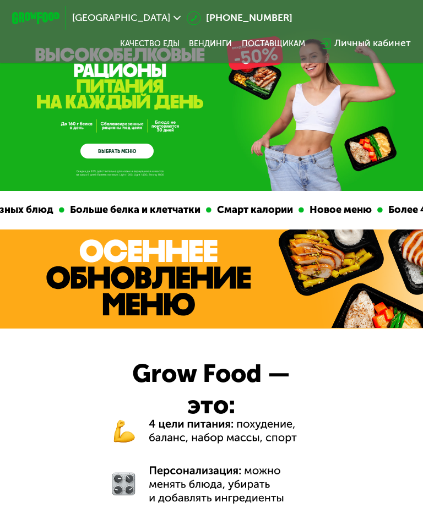
click at [360, 44] on div "Личный кабинет" at bounding box center [372, 43] width 76 height 14
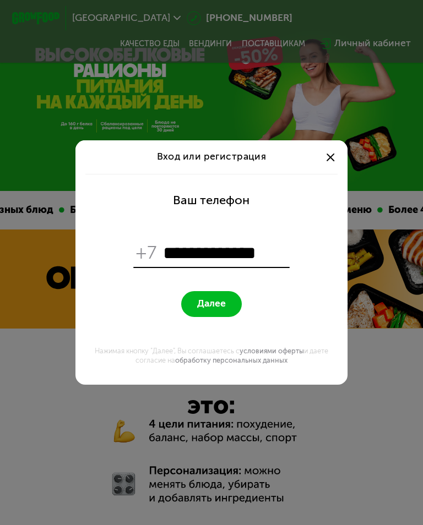
type input "**********"
click at [221, 301] on span "Далее" at bounding box center [211, 304] width 29 height 12
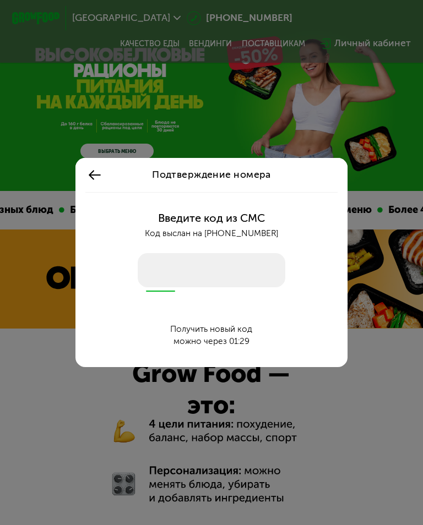
click at [166, 274] on input "number" at bounding box center [211, 270] width 147 height 34
click at [151, 277] on input "number" at bounding box center [211, 270] width 147 height 34
type input "****"
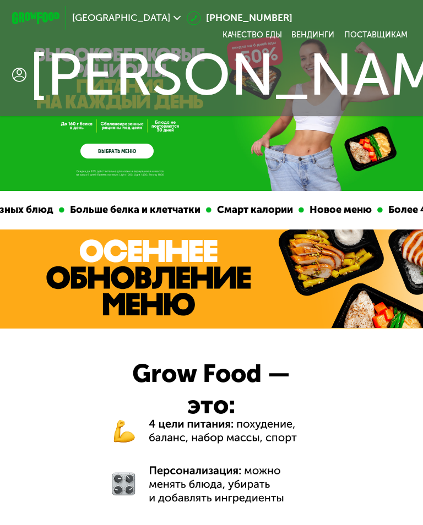
click at [366, 57] on span "[PERSON_NAME]" at bounding box center [259, 75] width 461 height 58
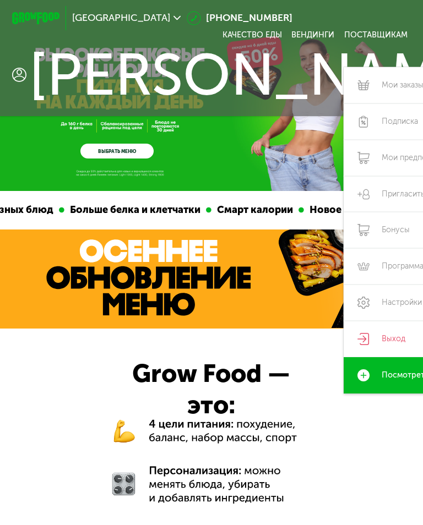
click at [343, 330] on link "Выход" at bounding box center [421, 339] width 157 height 36
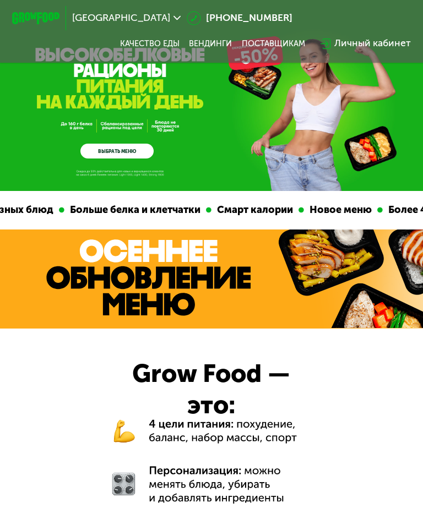
click at [361, 49] on div "Личный кабинет" at bounding box center [372, 43] width 76 height 14
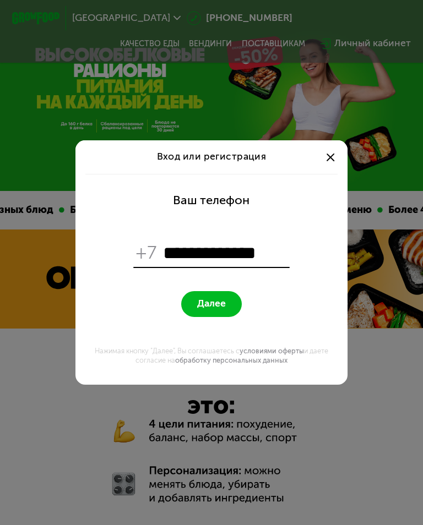
type input "**********"
click at [213, 312] on button "Далее" at bounding box center [211, 304] width 60 height 26
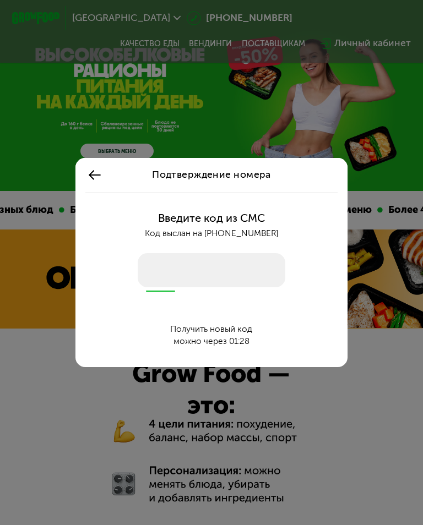
click at [166, 274] on input "number" at bounding box center [211, 270] width 147 height 34
type input "****"
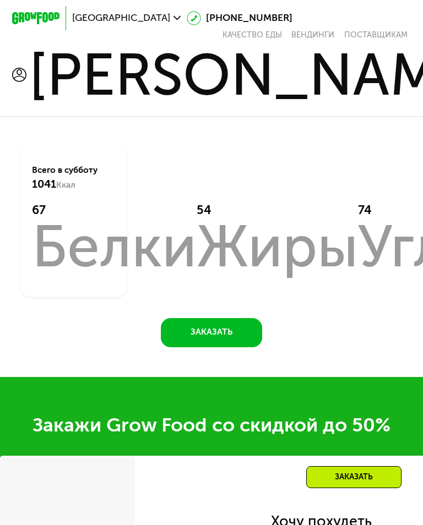
scroll to position [970, 0]
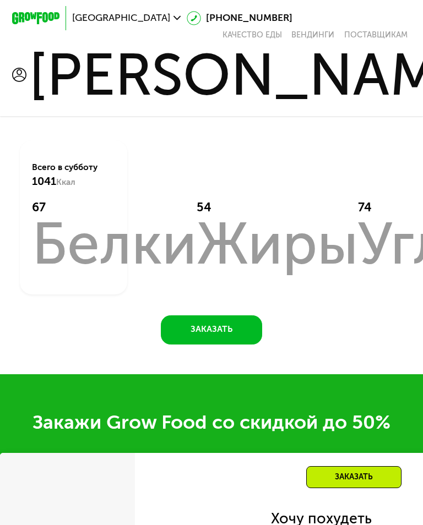
click at [343, 344] on div "Похудение и поддержание формы Доставка: 19 сен, пт Настроить меню сб 20.09 вс 2…" at bounding box center [211, 86] width 423 height 575
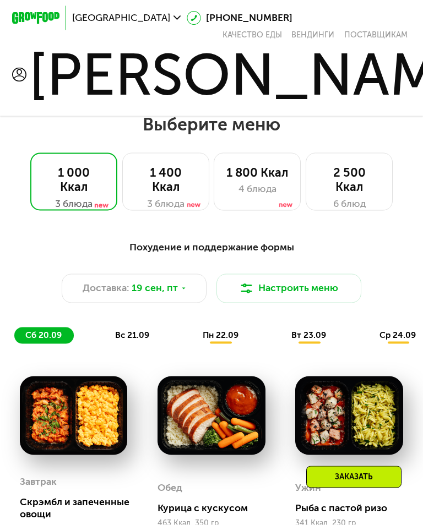
scroll to position [547, 0]
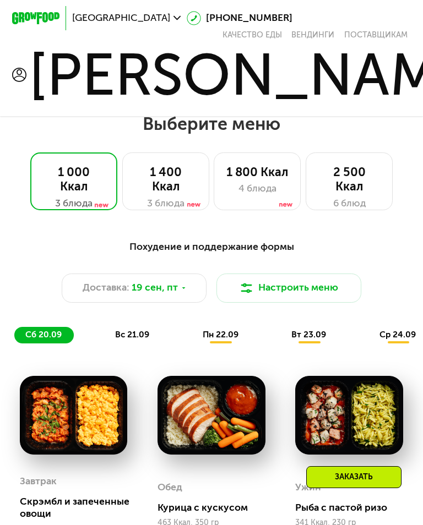
click at [288, 283] on button "Настроить меню" at bounding box center [288, 287] width 145 height 29
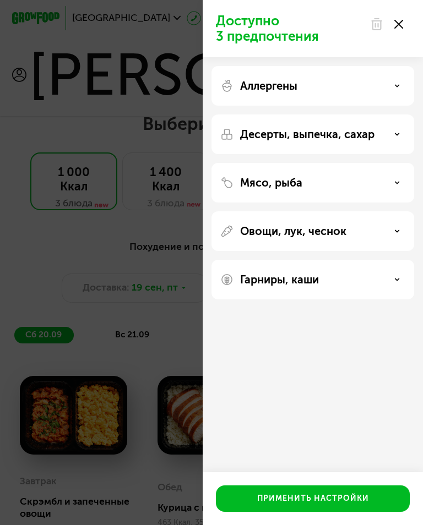
click at [398, 186] on div "Мясо, рыба" at bounding box center [312, 182] width 185 height 13
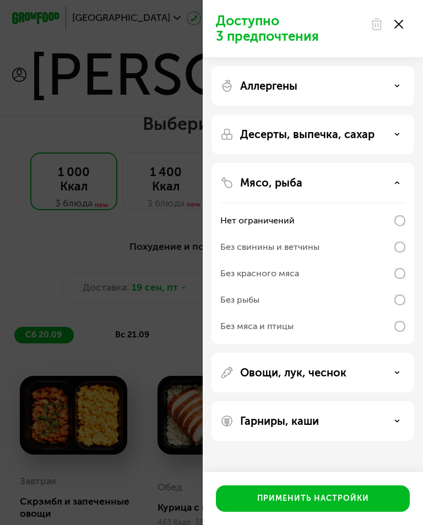
click at [398, 27] on icon at bounding box center [398, 24] width 9 height 9
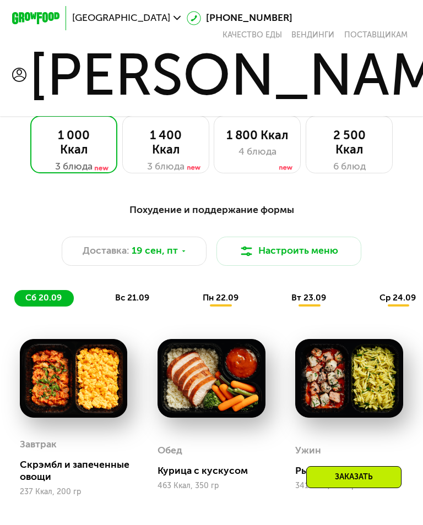
scroll to position [612, 0]
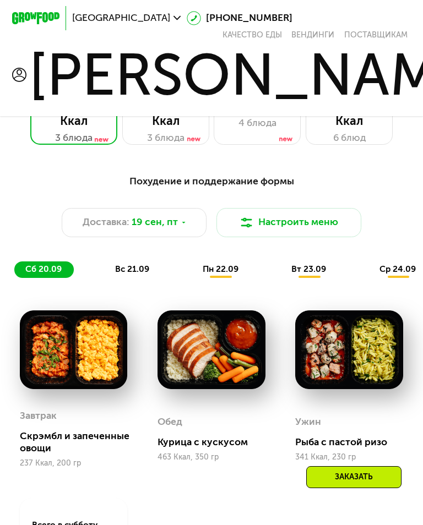
click at [324, 231] on button "Настроить меню" at bounding box center [288, 222] width 145 height 29
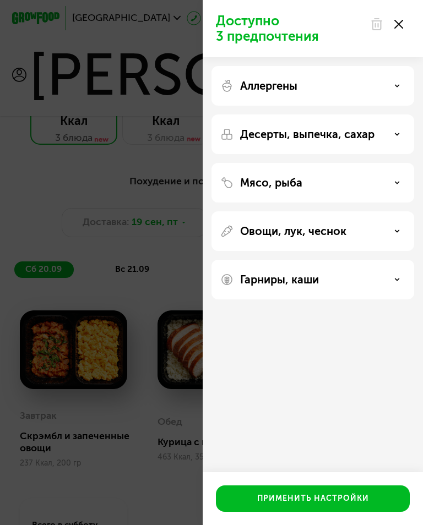
click at [393, 186] on div "Мясо, рыба" at bounding box center [312, 182] width 185 height 13
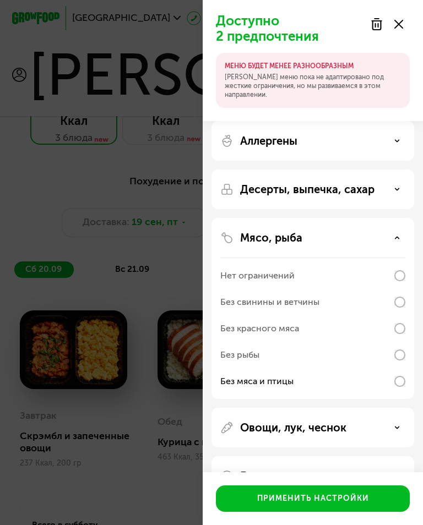
click at [371, 512] on button "Применить настройки" at bounding box center [313, 498] width 194 height 26
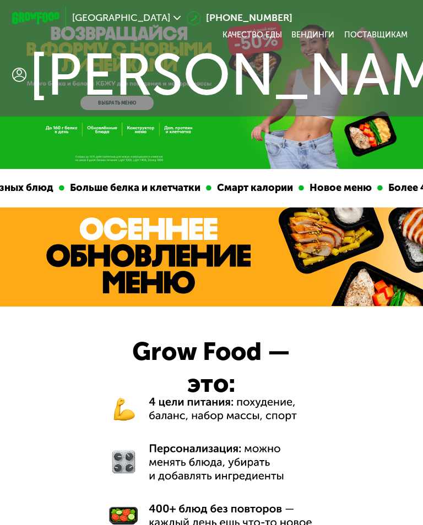
scroll to position [0, 0]
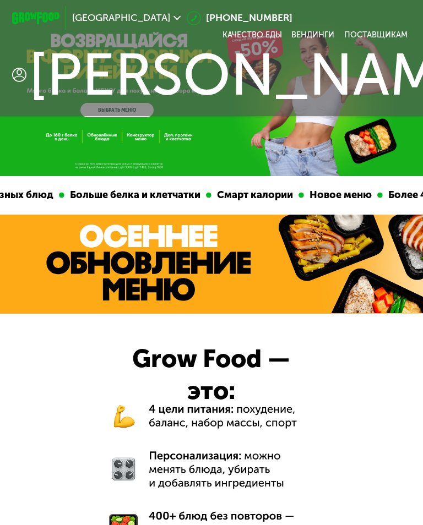
click at [188, 266] on img at bounding box center [148, 262] width 204 height 76
click at [391, 73] on span "Oleg" at bounding box center [259, 75] width 461 height 58
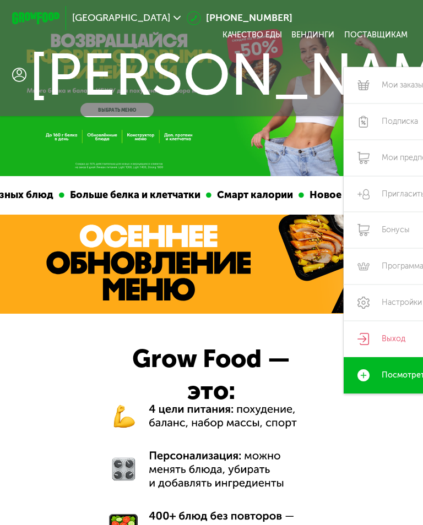
click at [343, 331] on link "Выход" at bounding box center [421, 339] width 157 height 36
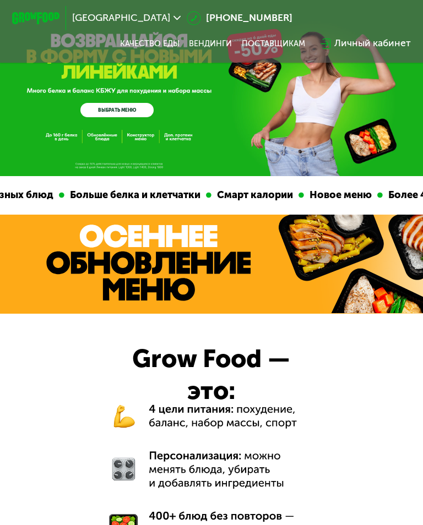
click at [378, 43] on div "Личный кабинет" at bounding box center [372, 43] width 76 height 14
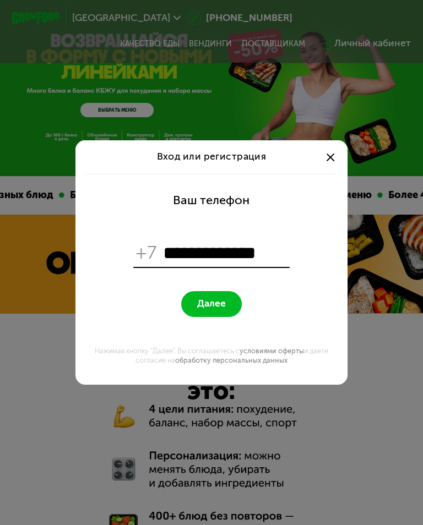
type input "**********"
click at [224, 300] on span "Далее" at bounding box center [211, 304] width 29 height 12
click at [326, 158] on div at bounding box center [330, 157] width 14 height 14
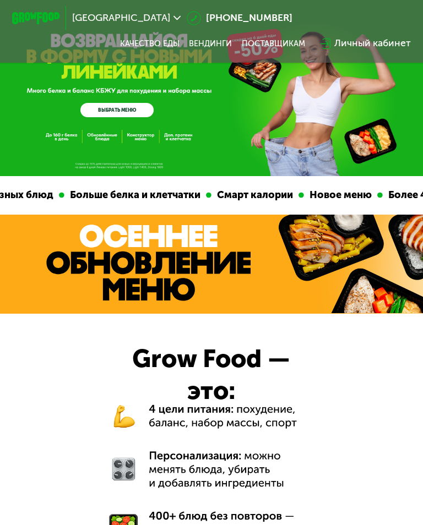
click at [377, 47] on div "Личный кабинет" at bounding box center [372, 43] width 76 height 14
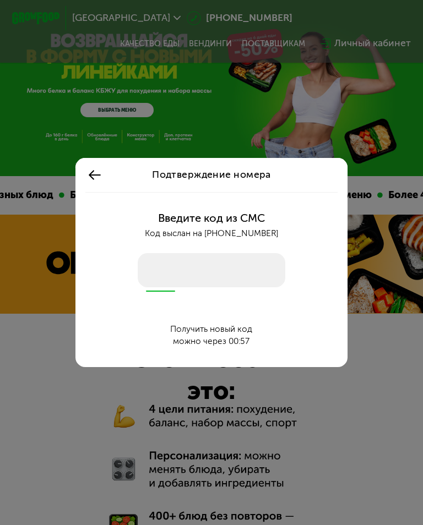
click at [98, 180] on icon at bounding box center [94, 175] width 14 height 14
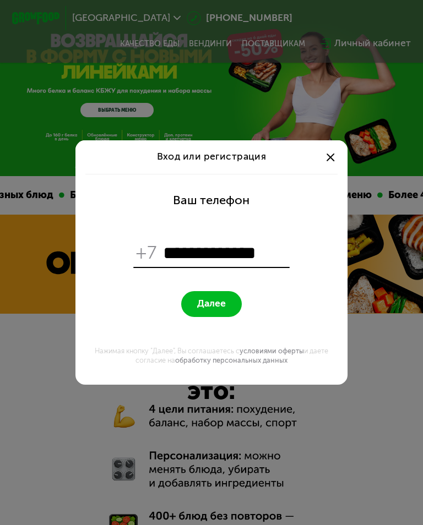
click at [319, 163] on div "Вход или регистрация" at bounding box center [211, 157] width 272 height 34
click at [332, 157] on span at bounding box center [330, 157] width 8 height 8
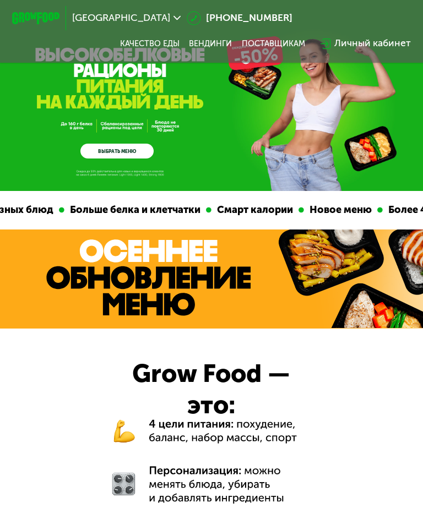
click at [375, 50] on div "Личный кабинет" at bounding box center [372, 43] width 76 height 14
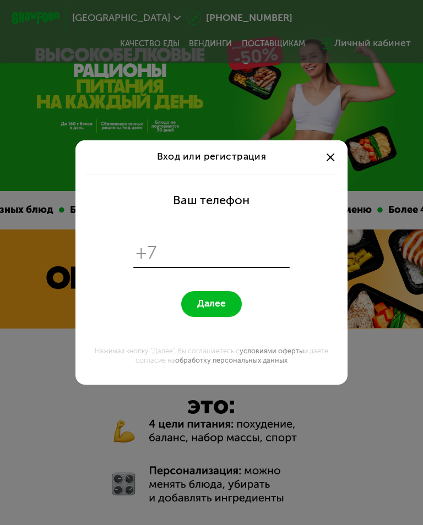
click at [327, 160] on div at bounding box center [330, 157] width 14 height 14
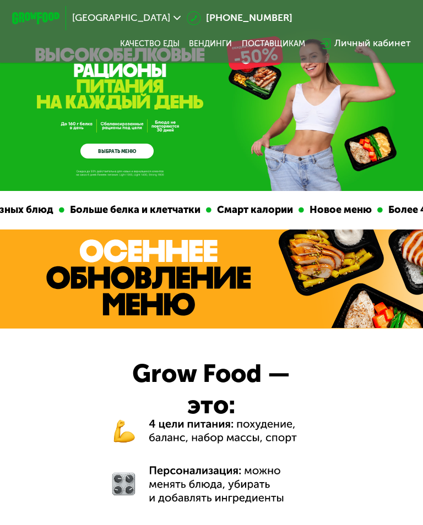
click at [335, 160] on div "GrowFood — доставка правильного питания ВЫБРАТЬ МЕНЮ" at bounding box center [211, 95] width 423 height 191
click at [249, 269] on img at bounding box center [148, 277] width 204 height 76
click at [379, 49] on div "Личный кабинет" at bounding box center [372, 43] width 76 height 14
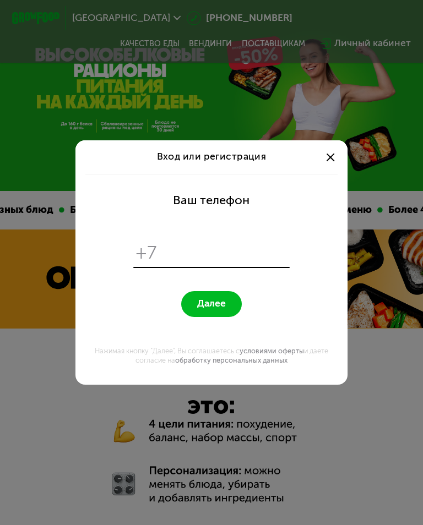
click at [248, 245] on input "tel" at bounding box center [225, 253] width 124 height 23
type input "**********"
click at [223, 299] on span "Далее" at bounding box center [211, 304] width 29 height 12
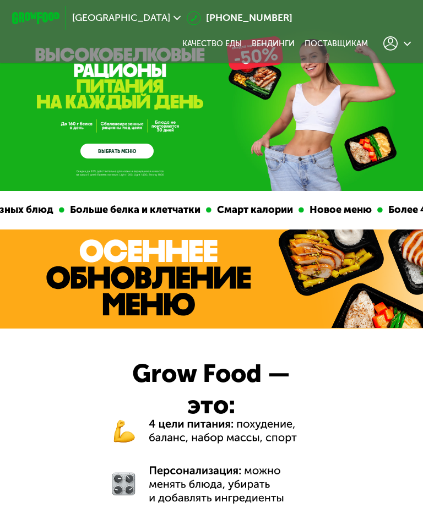
click at [399, 50] on div at bounding box center [397, 43] width 28 height 14
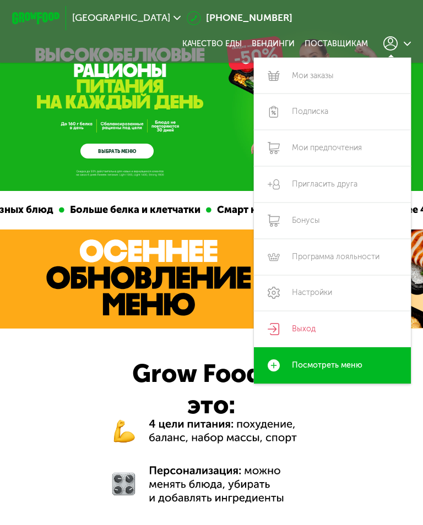
click at [326, 335] on link "Выход" at bounding box center [332, 329] width 157 height 36
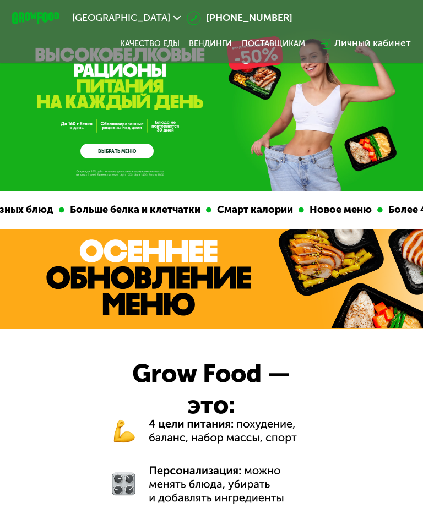
click at [359, 40] on div "Личный кабинет" at bounding box center [372, 43] width 76 height 14
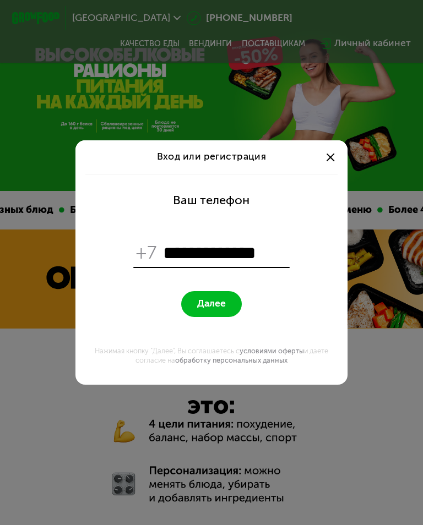
type input "**********"
click at [223, 305] on span "Далее" at bounding box center [211, 304] width 29 height 12
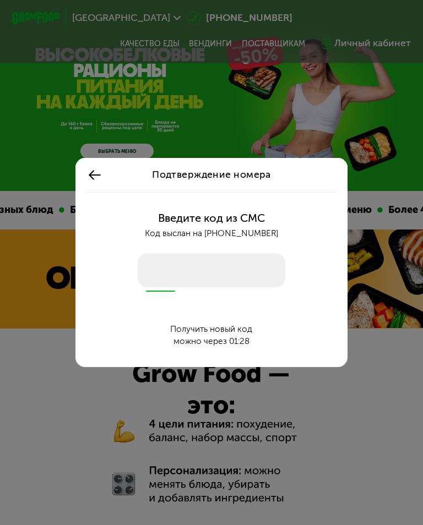
click at [156, 264] on input "number" at bounding box center [211, 270] width 147 height 34
type input "****"
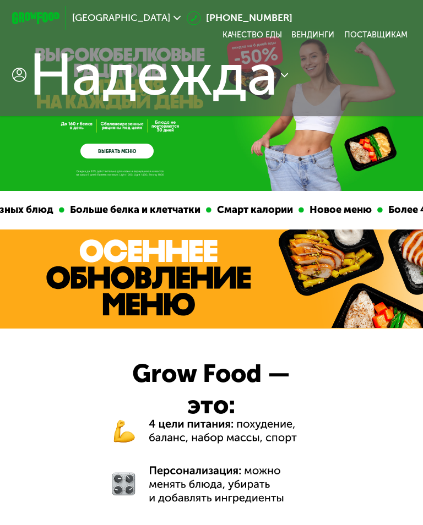
click at [268, 75] on span "Надежда" at bounding box center [153, 75] width 248 height 58
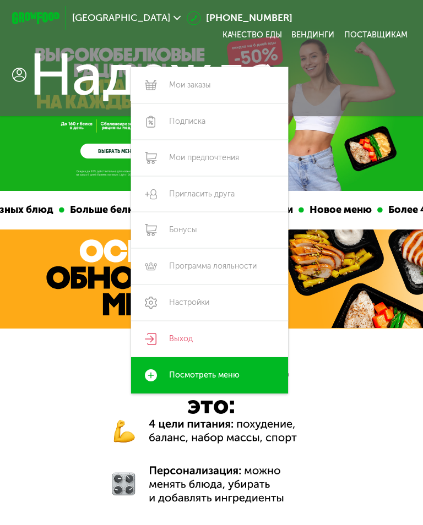
click at [175, 337] on link "Выход" at bounding box center [209, 339] width 157 height 36
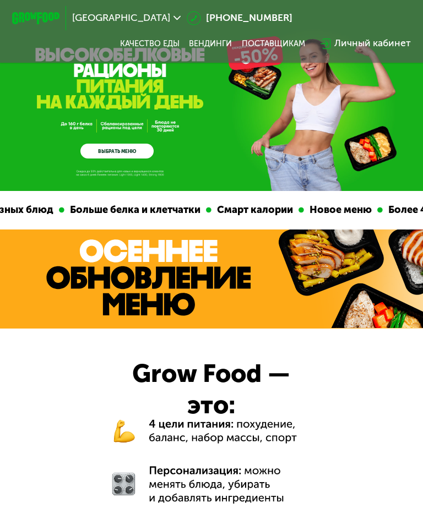
click at [382, 40] on div "Личный кабинет" at bounding box center [372, 43] width 76 height 14
click at [383, 50] on div "Вход или регистрация Ваш телефон +7 Далее Нажимая кнопку "Далее", Вы соглашаете…" at bounding box center [211, 262] width 423 height 525
click at [369, 45] on div "Личный кабинет" at bounding box center [372, 43] width 76 height 14
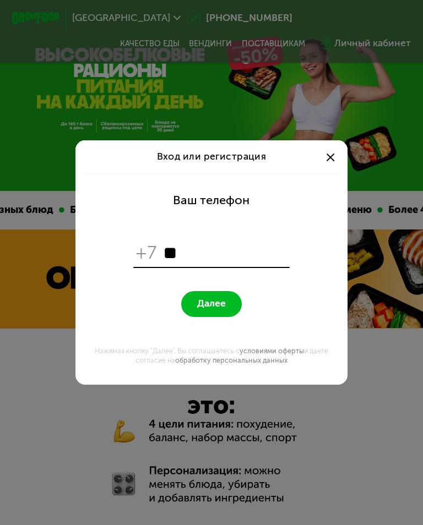
type input "*"
type input "**********"
click at [215, 306] on span "Далее" at bounding box center [211, 304] width 29 height 12
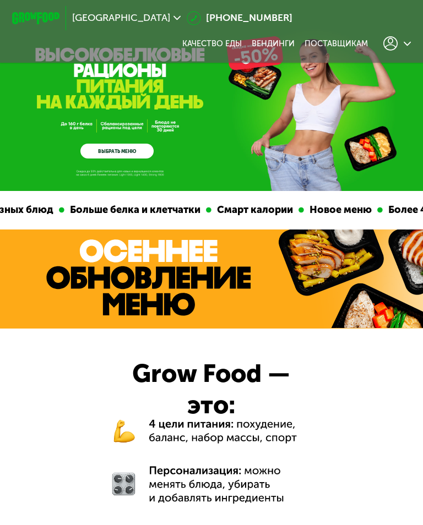
click at [399, 51] on div at bounding box center [397, 43] width 28 height 14
click at [391, 40] on icon at bounding box center [390, 43] width 14 height 14
click at [393, 42] on icon at bounding box center [390, 43] width 14 height 14
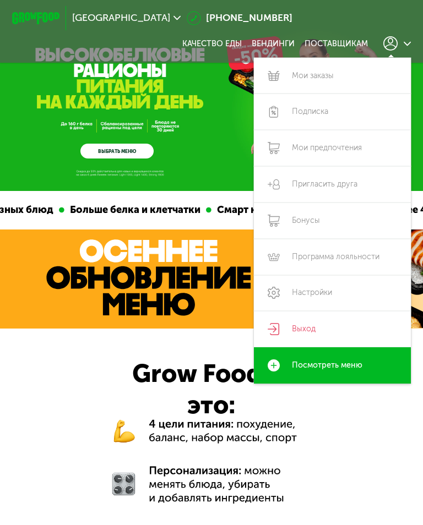
click at [286, 325] on link "Выход" at bounding box center [332, 329] width 157 height 36
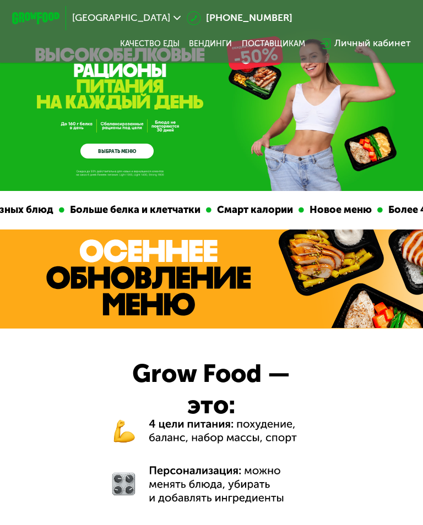
click at [364, 41] on div "Личный кабинет" at bounding box center [372, 43] width 76 height 14
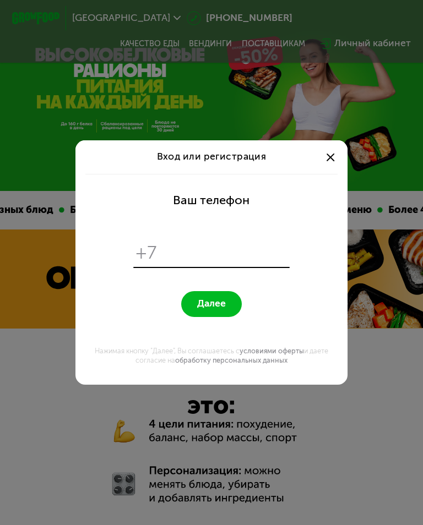
click at [355, 48] on div "Вход или регистрация Ваш телефон +7 Далее Нажимая кнопку "Далее", Вы соглашаете…" at bounding box center [211, 262] width 423 height 525
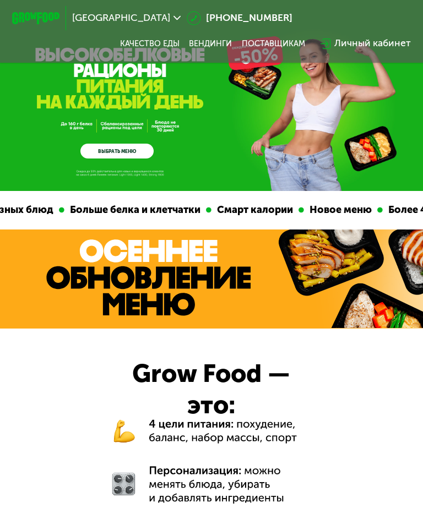
click at [353, 42] on div "Личный кабинет" at bounding box center [372, 43] width 76 height 14
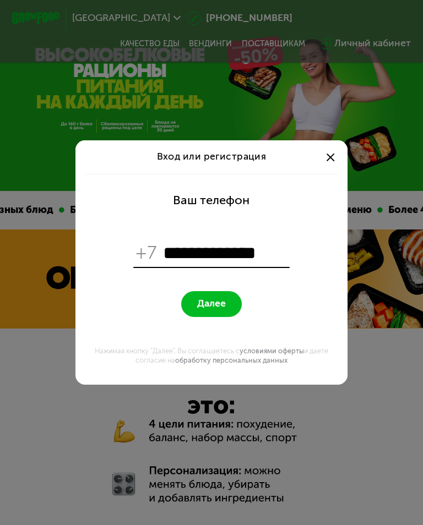
type input "**********"
click at [226, 310] on button "Далее" at bounding box center [211, 304] width 60 height 26
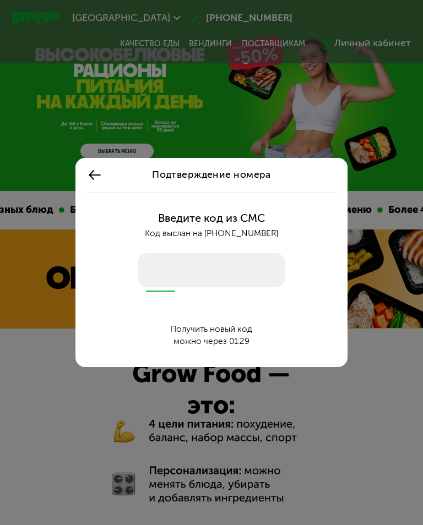
click at [166, 267] on input "number" at bounding box center [211, 270] width 147 height 34
type input "****"
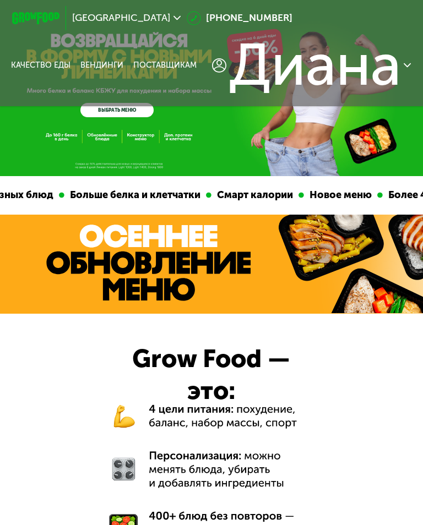
click at [390, 64] on span "Диана" at bounding box center [314, 65] width 171 height 58
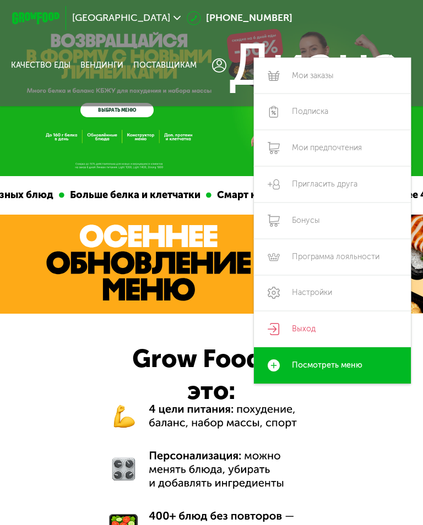
click at [298, 327] on link "Выход" at bounding box center [332, 329] width 157 height 36
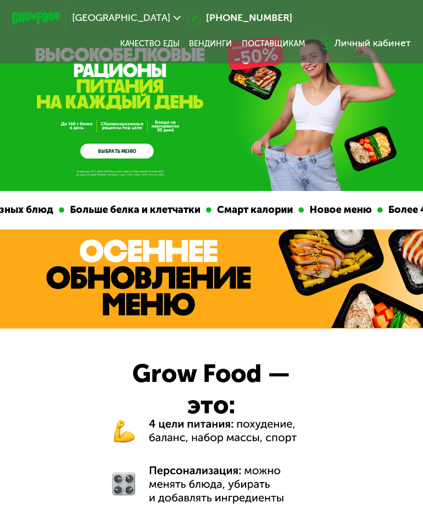
click at [376, 50] on div "Личный кабинет" at bounding box center [372, 43] width 76 height 14
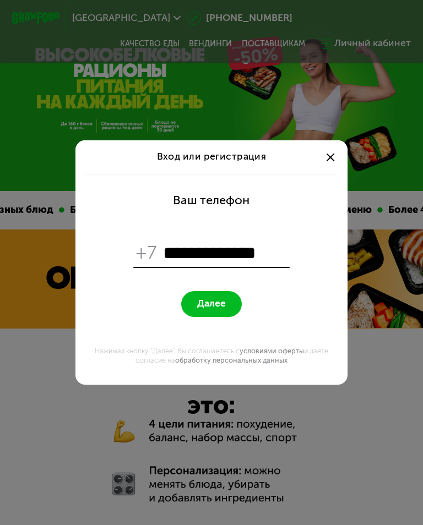
type input "**********"
click at [215, 308] on span "Далее" at bounding box center [211, 304] width 29 height 12
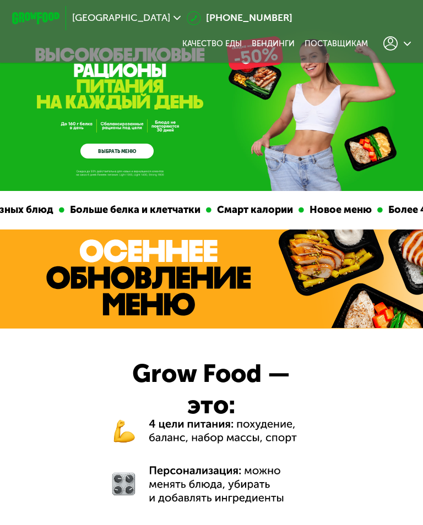
click at [391, 40] on icon at bounding box center [390, 43] width 14 height 14
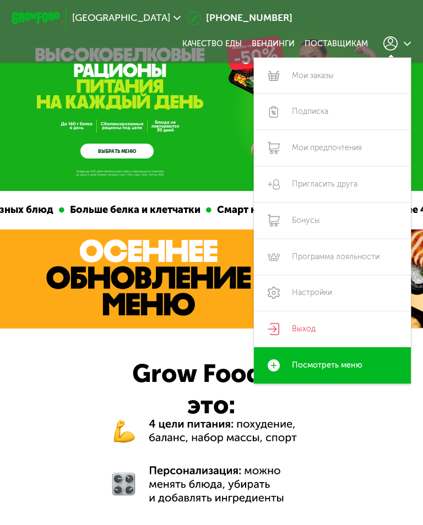
click at [289, 327] on link "Выход" at bounding box center [332, 329] width 157 height 36
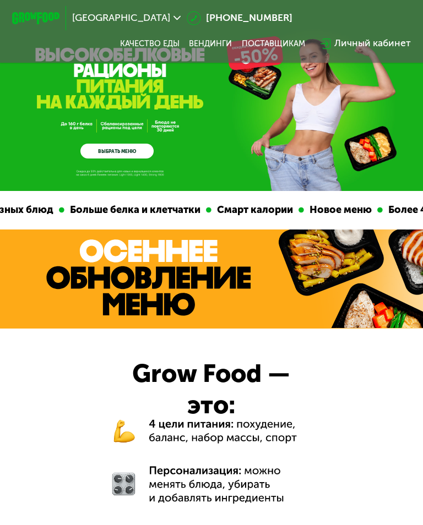
click at [366, 37] on div "Личный кабинет" at bounding box center [372, 43] width 76 height 14
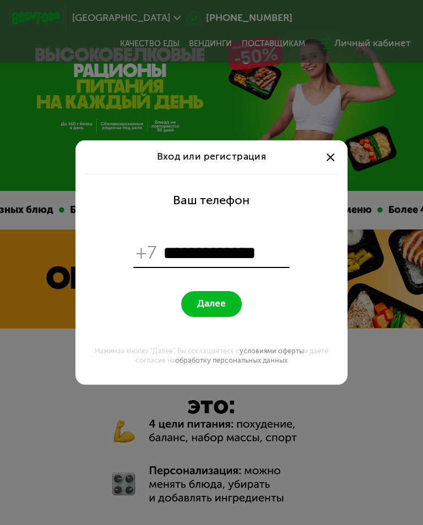
type input "**********"
click at [218, 300] on span "Далее" at bounding box center [211, 304] width 29 height 12
click at [302, 217] on form "**********" at bounding box center [211, 279] width 257 height 211
click at [221, 300] on span "Далее" at bounding box center [211, 304] width 29 height 12
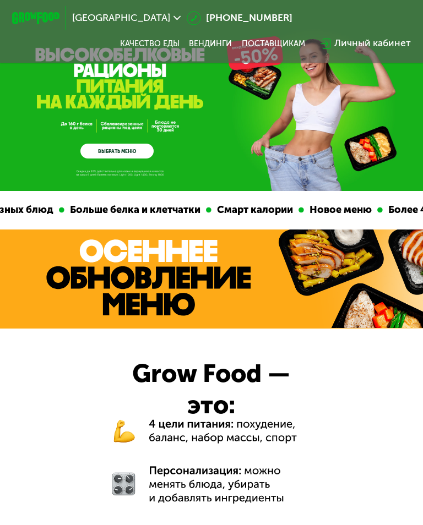
click at [376, 51] on div "Личный кабинет" at bounding box center [372, 43] width 76 height 14
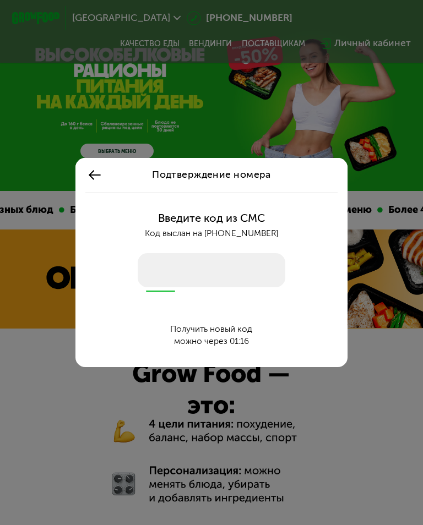
click at [152, 275] on input "number" at bounding box center [211, 270] width 147 height 34
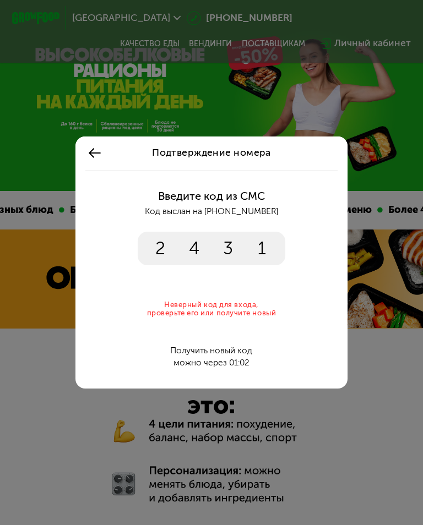
type input "****"
click at [97, 158] on icon at bounding box center [94, 153] width 14 height 14
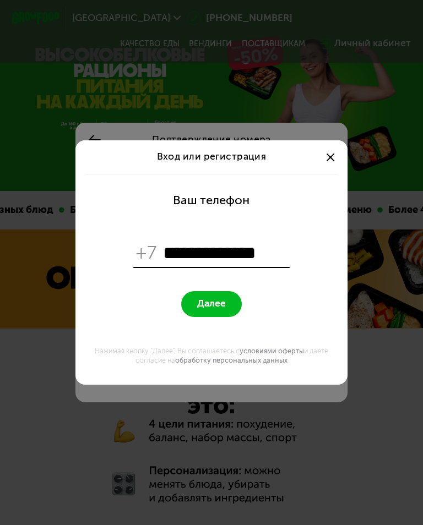
click at [97, 157] on div "Вход или регистрация" at bounding box center [211, 157] width 272 height 34
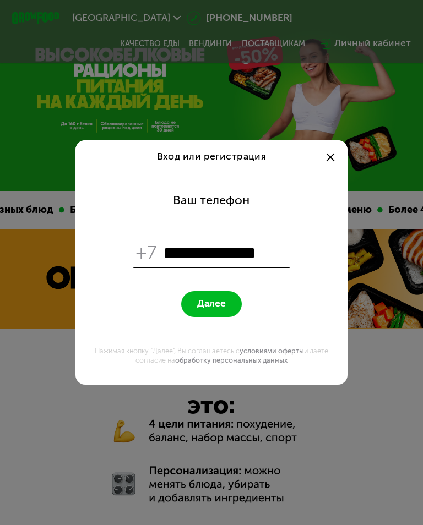
click at [221, 306] on span "Далее" at bounding box center [211, 304] width 29 height 12
click at [335, 159] on div at bounding box center [330, 157] width 14 height 14
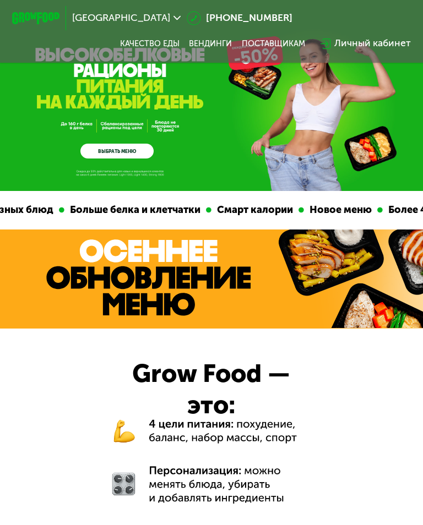
click at [331, 155] on div "GrowFood — доставка правильного питания ВЫБРАТЬ МЕНЮ" at bounding box center [211, 113] width 423 height 91
click at [377, 47] on div "Личный кабинет" at bounding box center [372, 43] width 76 height 14
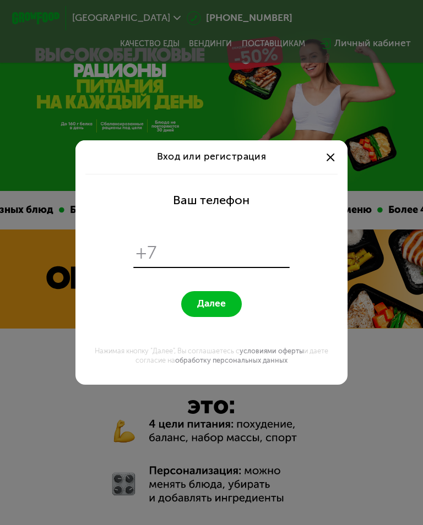
click at [193, 243] on input "tel" at bounding box center [225, 253] width 124 height 23
click at [179, 248] on input "tel" at bounding box center [225, 253] width 124 height 23
type input "**********"
click at [225, 303] on span "Далее" at bounding box center [211, 304] width 29 height 12
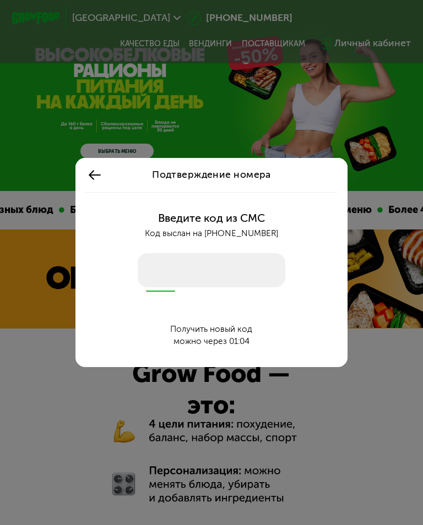
click at [211, 265] on input "number" at bounding box center [211, 270] width 147 height 34
click at [210, 265] on input "number" at bounding box center [211, 270] width 147 height 34
type input "****"
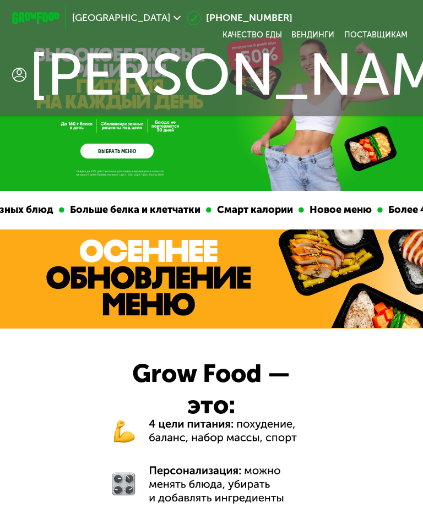
click at [20, 66] on div "[PERSON_NAME]" at bounding box center [256, 75] width 488 height 58
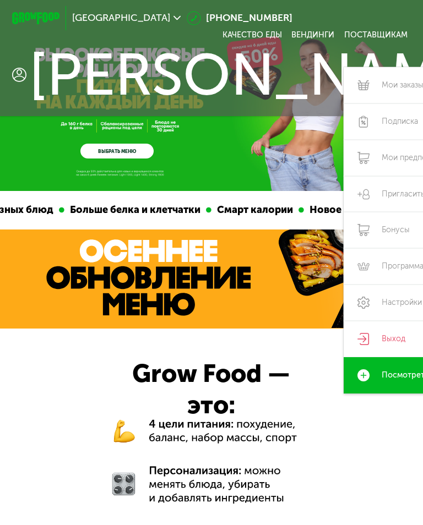
click at [343, 333] on link "Выход" at bounding box center [421, 339] width 157 height 36
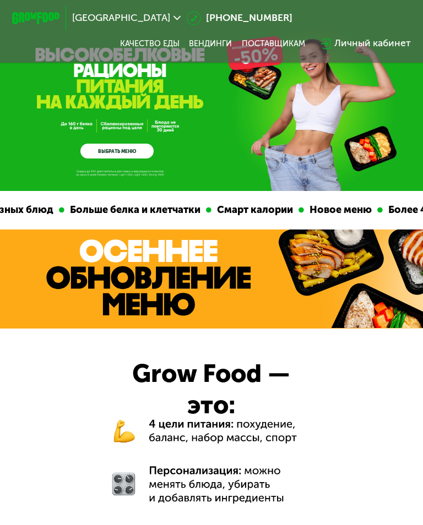
click at [368, 42] on div "Личный кабинет" at bounding box center [372, 43] width 76 height 14
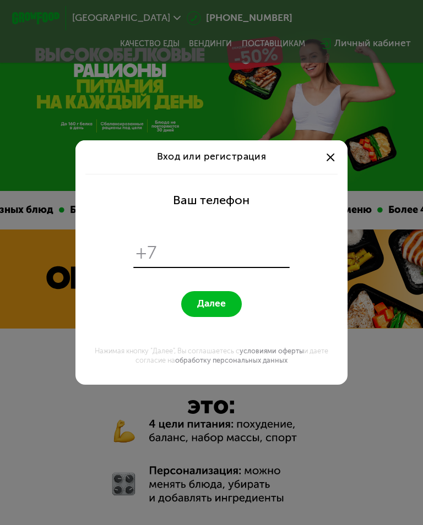
click at [170, 249] on input "tel" at bounding box center [225, 253] width 124 height 23
type input "**********"
click at [208, 299] on span "Далее" at bounding box center [211, 304] width 29 height 12
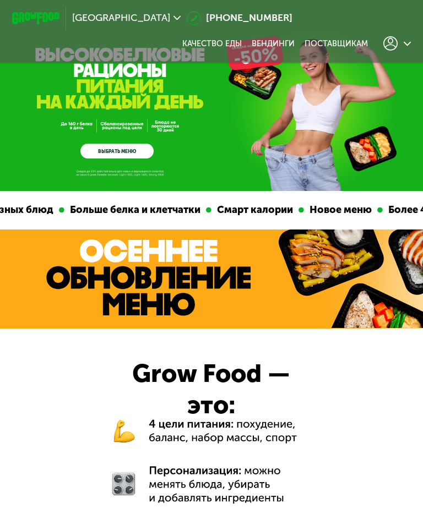
click at [383, 48] on icon at bounding box center [390, 43] width 14 height 14
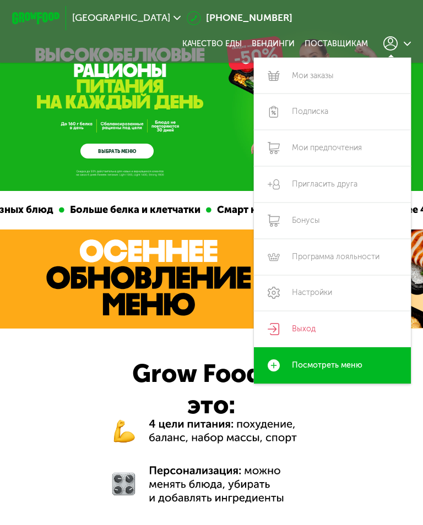
click at [404, 47] on icon at bounding box center [406, 43] width 7 height 7
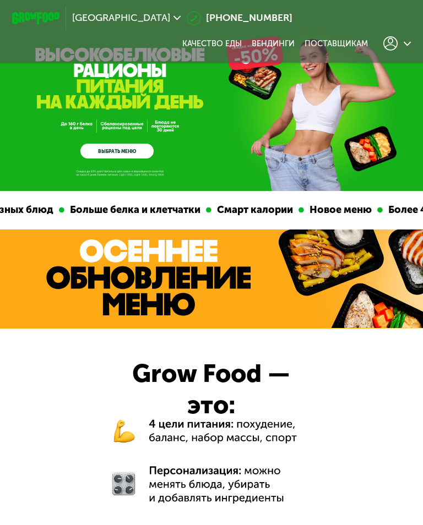
click at [398, 43] on div at bounding box center [397, 43] width 28 height 14
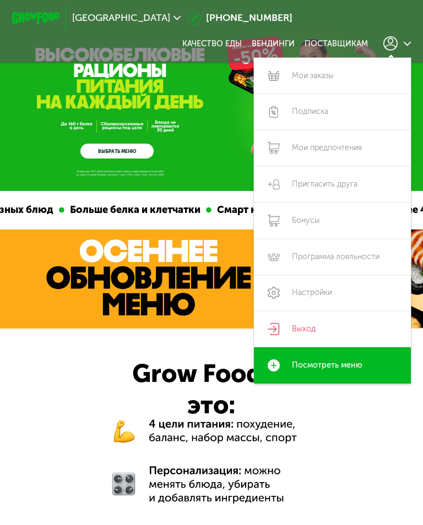
click at [56, 59] on div "Москва 8 (800) 555-21-78 Качество еды Вендинги поставщикам Мои заказы Подписка …" at bounding box center [211, 31] width 423 height 63
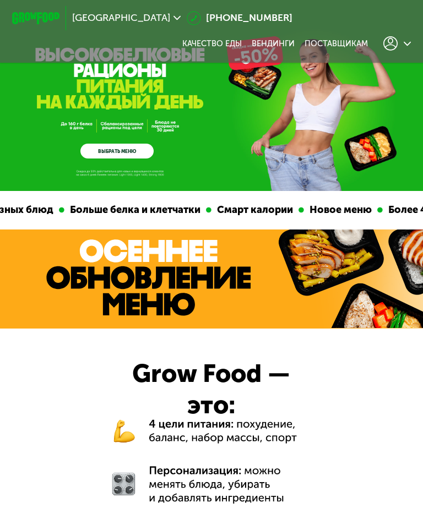
click at [406, 30] on div "Москва 8 (800) 555-21-78 Качество еды Вендинги поставщикам" at bounding box center [211, 31] width 411 height 51
click at [402, 50] on div at bounding box center [397, 43] width 28 height 14
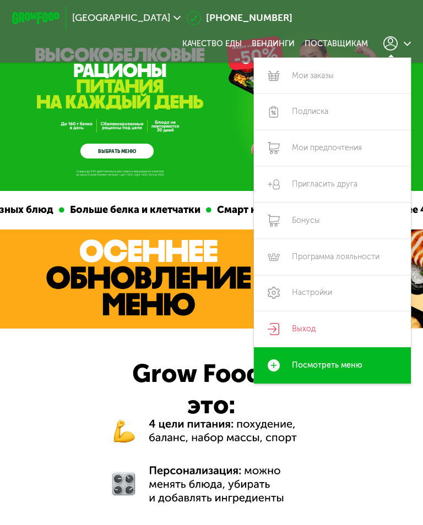
click at [297, 321] on link "Выход" at bounding box center [332, 329] width 157 height 36
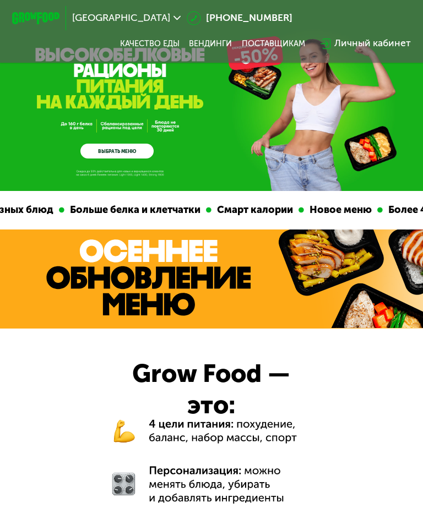
click at [378, 42] on div "Личный кабинет" at bounding box center [372, 43] width 76 height 14
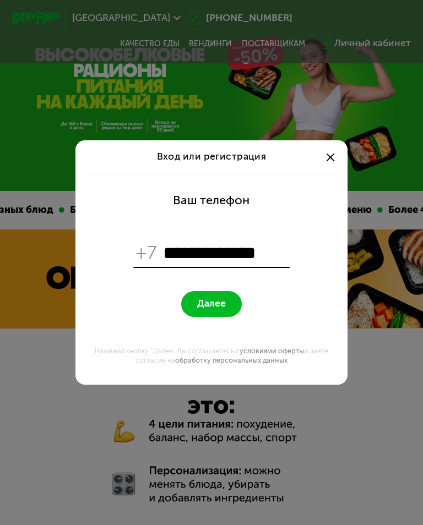
type input "**********"
click at [216, 301] on span "Далее" at bounding box center [211, 304] width 29 height 12
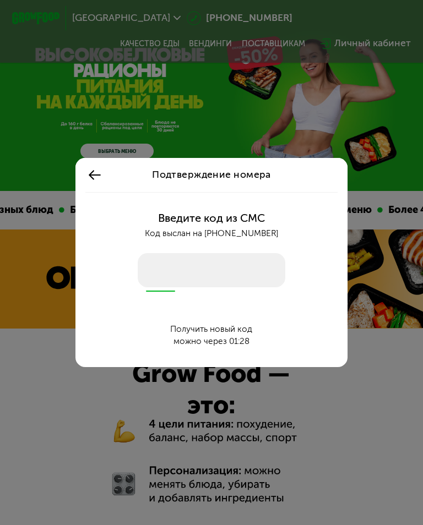
click at [168, 267] on input "number" at bounding box center [211, 270] width 147 height 34
type input "****"
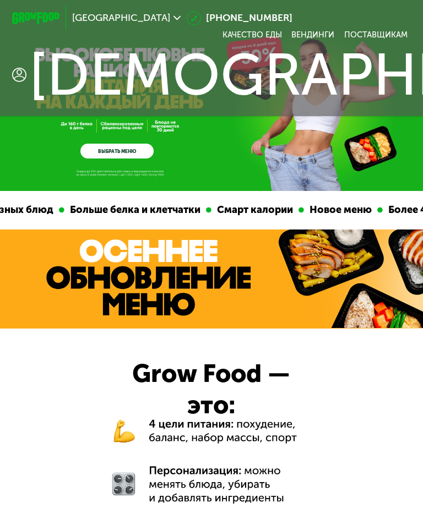
click at [391, 65] on span "Алла" at bounding box center [351, 75] width 644 height 58
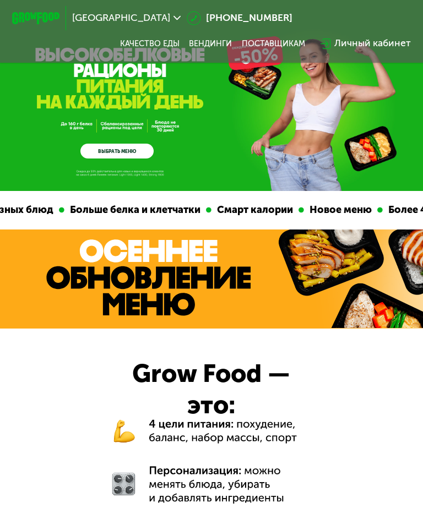
click at [369, 41] on div "Личный кабинет" at bounding box center [372, 43] width 76 height 14
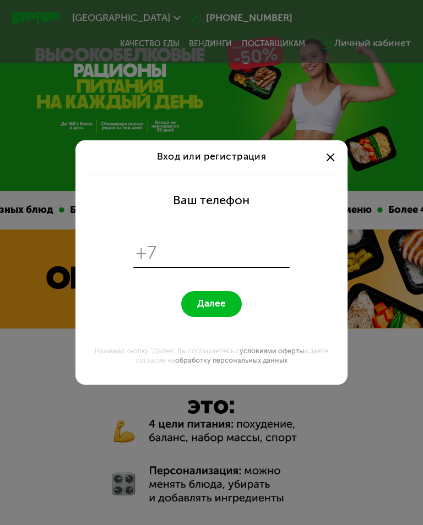
click at [341, 43] on div "Вход или регистрация Ваш телефон +7 Далее Нажимая кнопку "Далее", Вы соглашаете…" at bounding box center [211, 262] width 423 height 525
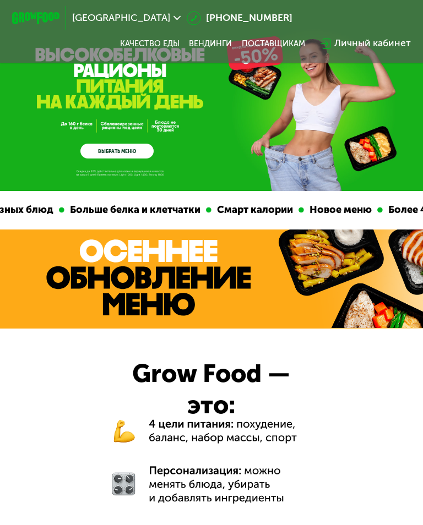
click at [370, 50] on div "Личный кабинет" at bounding box center [372, 43] width 76 height 14
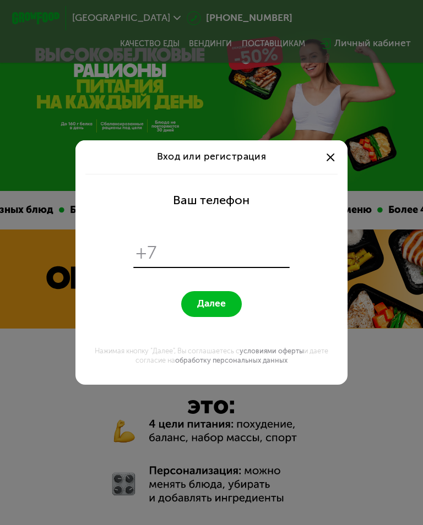
click at [184, 248] on input "tel" at bounding box center [225, 253] width 124 height 23
type input "**********"
click at [216, 300] on span "Далее" at bounding box center [211, 304] width 29 height 12
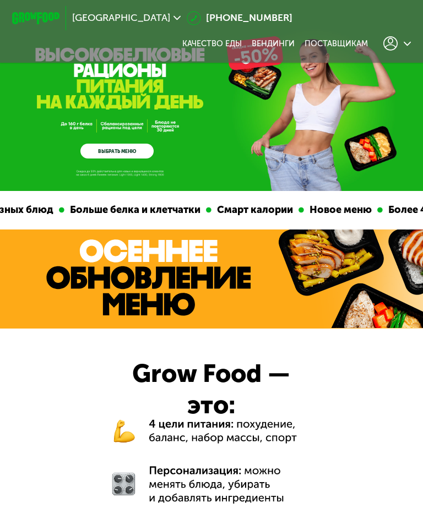
click at [394, 51] on icon at bounding box center [390, 43] width 14 height 14
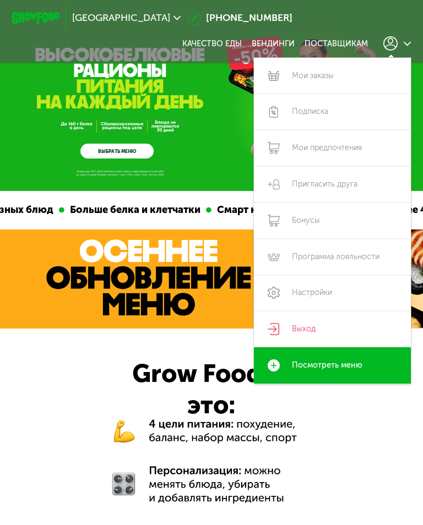
click at [288, 325] on link "Выход" at bounding box center [332, 329] width 157 height 36
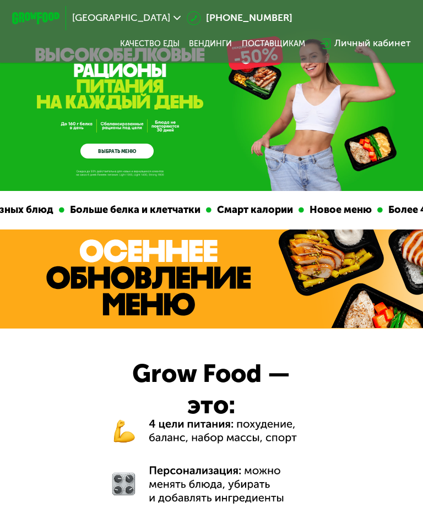
click at [381, 40] on div "Личный кабинет" at bounding box center [372, 43] width 76 height 14
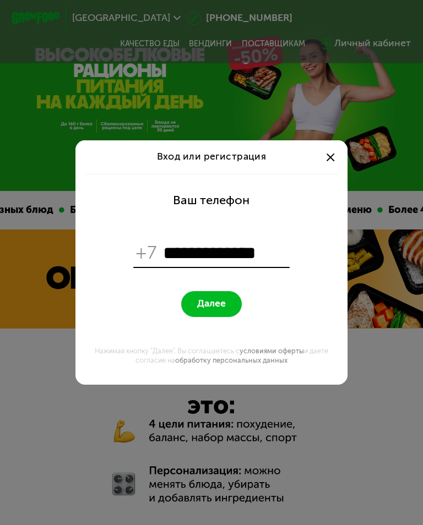
click at [223, 305] on span "Далее" at bounding box center [211, 304] width 29 height 12
click at [278, 248] on input "**********" at bounding box center [225, 253] width 124 height 23
type input "*"
click at [324, 156] on div at bounding box center [330, 157] width 14 height 14
click at [333, 150] on div at bounding box center [330, 157] width 14 height 14
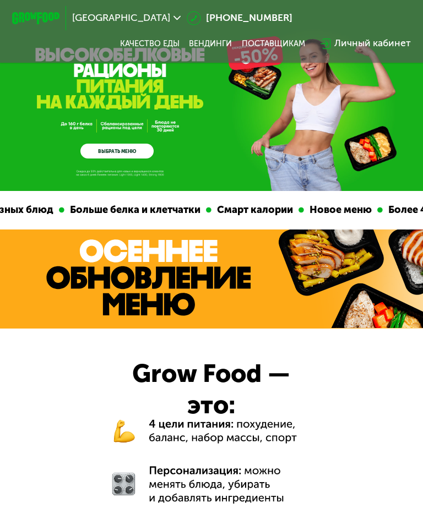
click at [332, 57] on div "Личный кабинет" at bounding box center [365, 43] width 102 height 26
click at [335, 47] on div "Личный кабинет" at bounding box center [365, 43] width 90 height 14
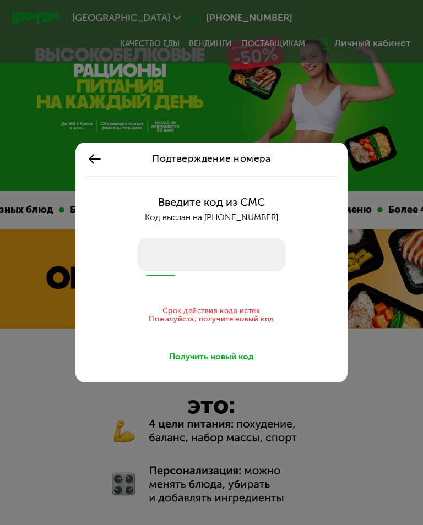
click at [92, 160] on use at bounding box center [95, 159] width 12 height 10
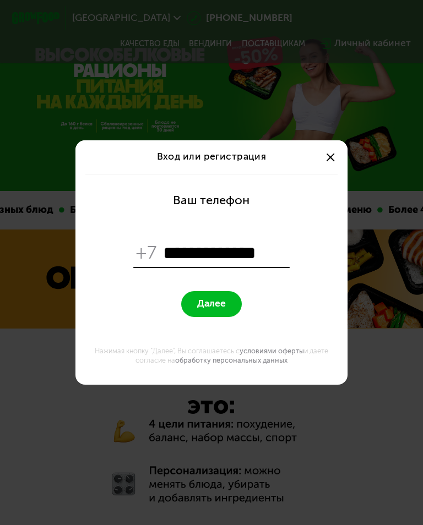
click at [95, 166] on div "Вход или регистрация" at bounding box center [211, 157] width 272 height 34
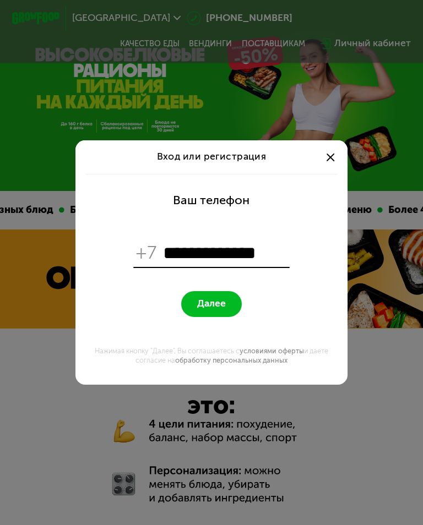
click at [316, 168] on div "Вход или регистрация" at bounding box center [211, 157] width 272 height 34
click at [324, 153] on div at bounding box center [330, 157] width 14 height 14
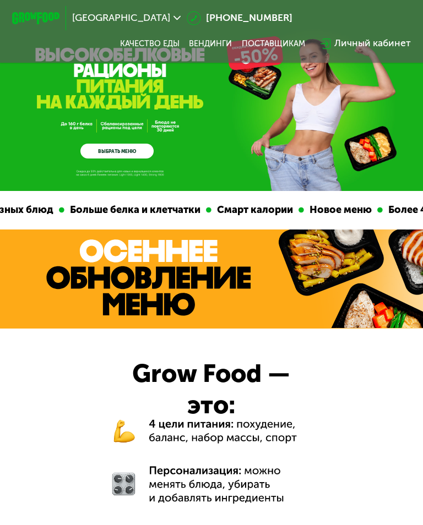
click at [369, 51] on div "Личный кабинет" at bounding box center [372, 43] width 76 height 14
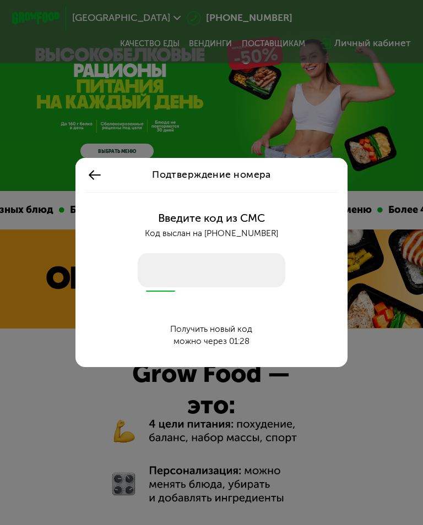
click at [191, 267] on input "number" at bounding box center [211, 270] width 147 height 34
click at [87, 184] on button at bounding box center [94, 175] width 19 height 19
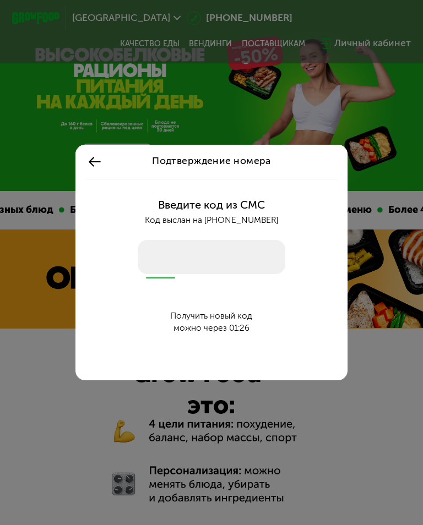
click at [85, 188] on form "**********" at bounding box center [211, 279] width 257 height 211
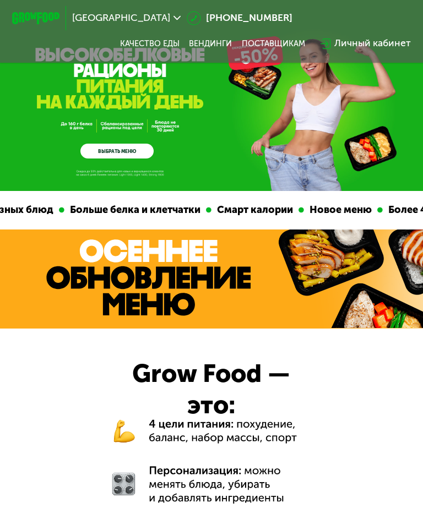
click at [372, 46] on div "Личный кабинет" at bounding box center [372, 43] width 76 height 14
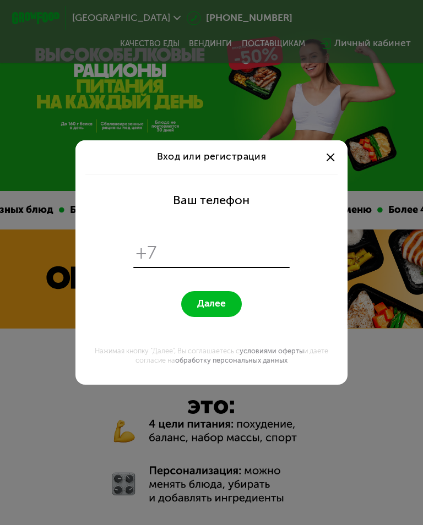
click at [227, 240] on div "+7" at bounding box center [211, 253] width 156 height 28
click at [216, 265] on input "tel" at bounding box center [225, 253] width 124 height 23
click at [215, 261] on input "tel" at bounding box center [225, 253] width 124 height 23
type input "**********"
click at [215, 304] on span "Далее" at bounding box center [211, 304] width 29 height 12
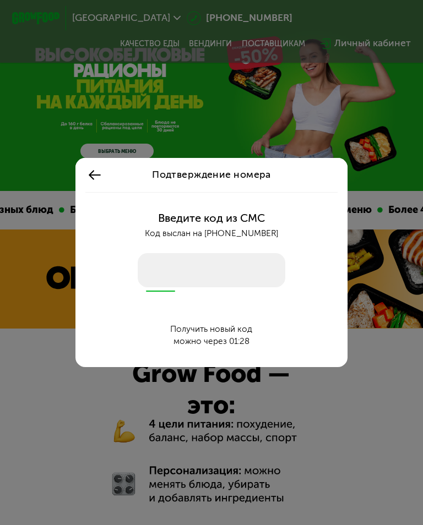
click at [163, 275] on input "number" at bounding box center [211, 270] width 147 height 34
type input "****"
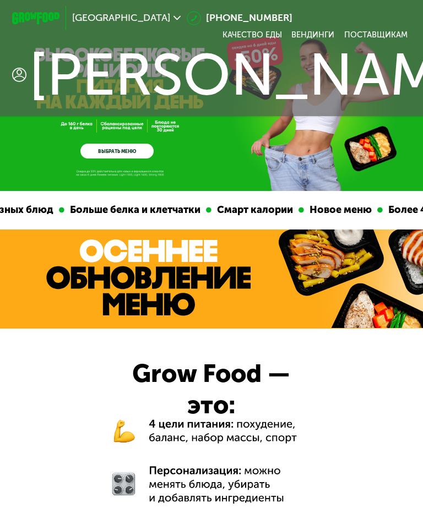
click at [349, 58] on span "[PERSON_NAME]" at bounding box center [259, 75] width 461 height 58
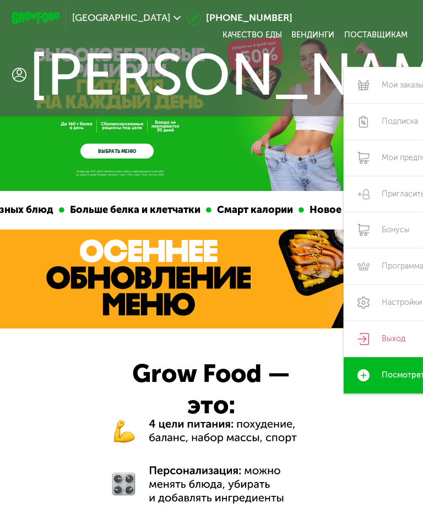
click at [343, 331] on link "Выход" at bounding box center [421, 339] width 157 height 36
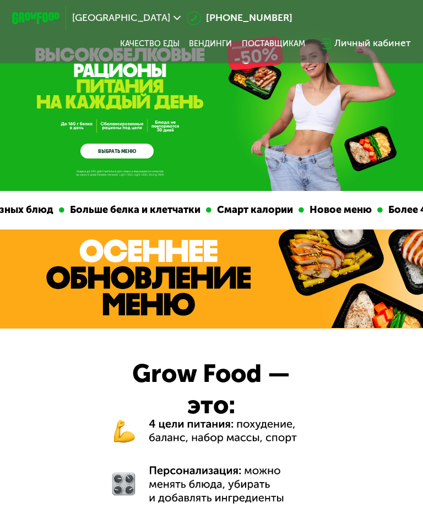
click at [389, 49] on div "Личный кабинет" at bounding box center [372, 43] width 76 height 14
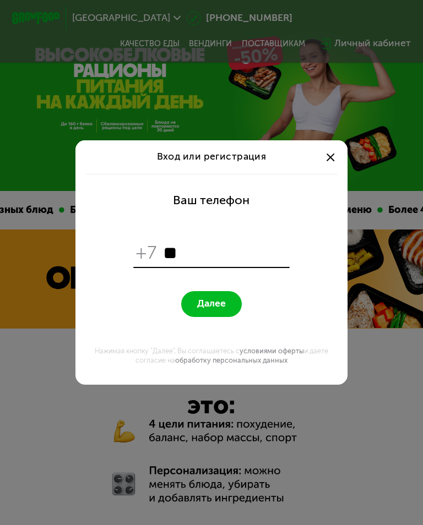
type input "*"
type input "**********"
click at [227, 303] on button "Далее" at bounding box center [211, 304] width 60 height 26
type input "**********"
click at [222, 301] on span "Далее" at bounding box center [211, 304] width 29 height 12
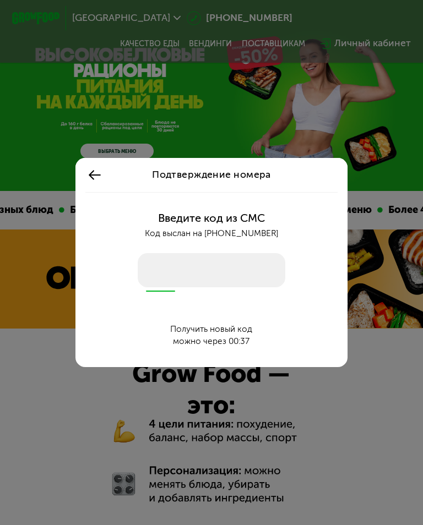
click at [155, 273] on input "number" at bounding box center [211, 270] width 147 height 34
click at [165, 282] on input "number" at bounding box center [211, 270] width 147 height 34
type input "****"
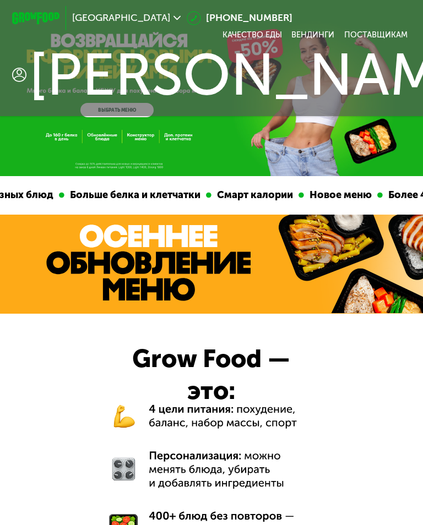
click at [190, 81] on span "[PERSON_NAME]" at bounding box center [259, 75] width 461 height 58
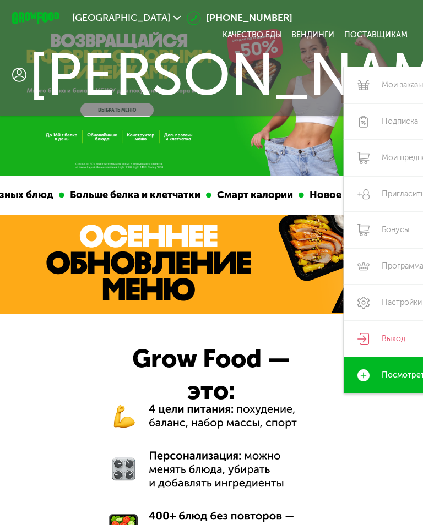
click at [343, 333] on link "Выход" at bounding box center [421, 339] width 157 height 36
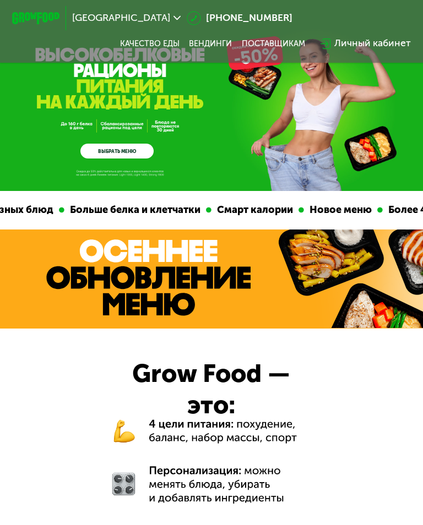
click at [372, 43] on div "Личный кабинет" at bounding box center [372, 43] width 76 height 14
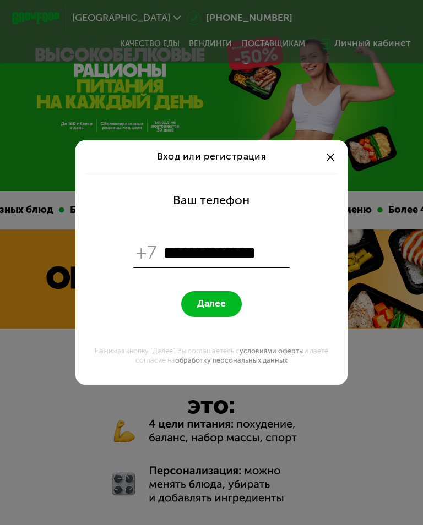
type input "**********"
click at [222, 305] on span "Далее" at bounding box center [211, 304] width 29 height 12
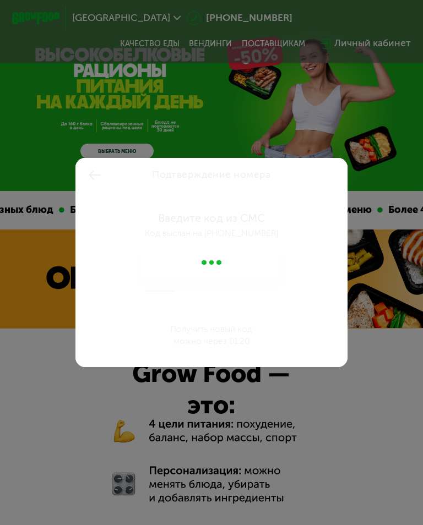
click at [101, 174] on div at bounding box center [211, 262] width 272 height 209
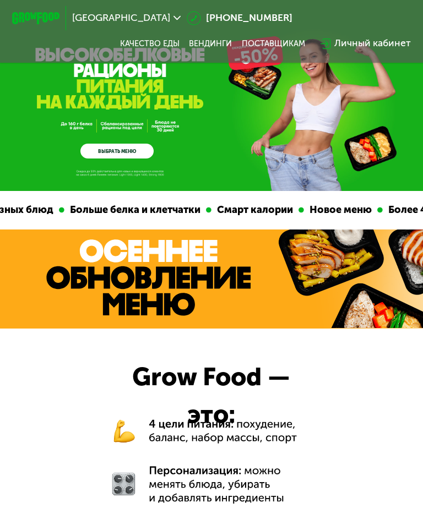
click at [362, 43] on div "Личный кабинет" at bounding box center [372, 43] width 76 height 14
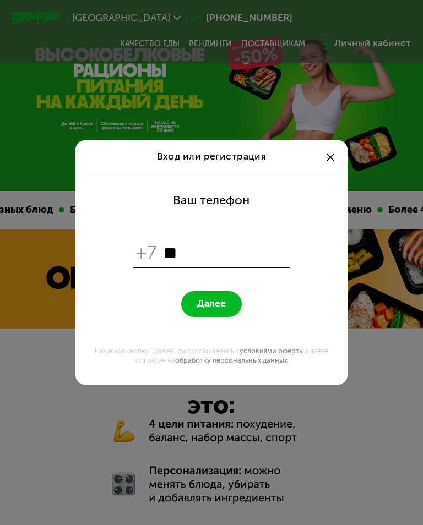
type input "*"
type input "**********"
click at [215, 298] on span "Далее" at bounding box center [211, 304] width 29 height 12
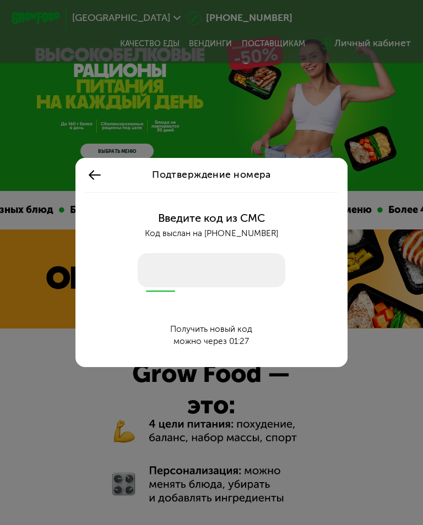
click at [156, 281] on input "number" at bounding box center [211, 270] width 147 height 34
type input "****"
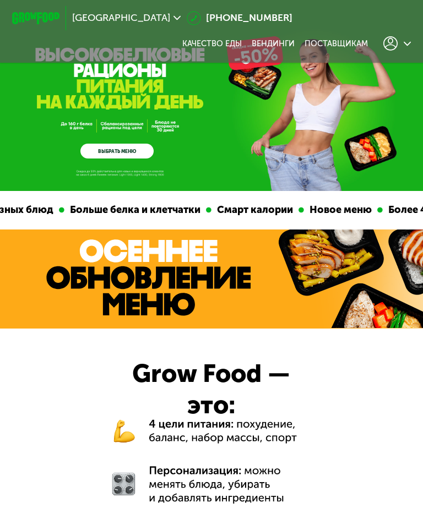
click at [393, 42] on icon at bounding box center [390, 43] width 14 height 14
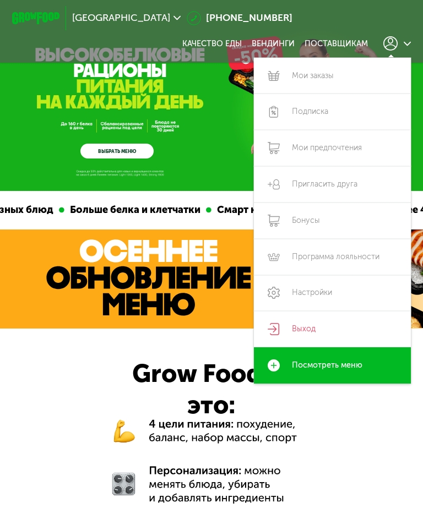
click at [288, 327] on link "Выход" at bounding box center [332, 329] width 157 height 36
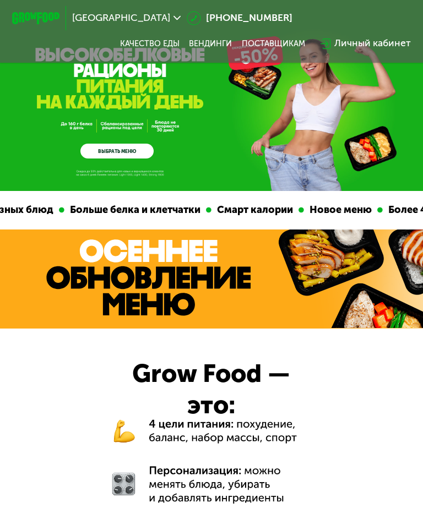
click at [375, 46] on div "Личный кабинет" at bounding box center [372, 43] width 76 height 14
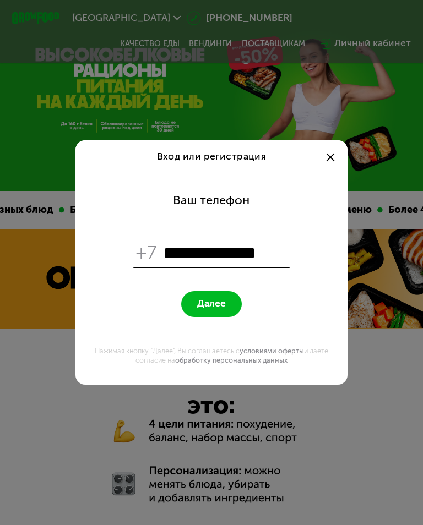
type input "**********"
click at [220, 308] on span "Далее" at bounding box center [211, 304] width 29 height 12
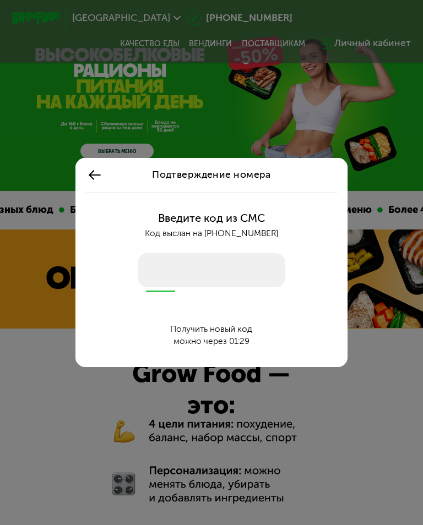
click at [158, 262] on input "number" at bounding box center [211, 270] width 147 height 34
type input "****"
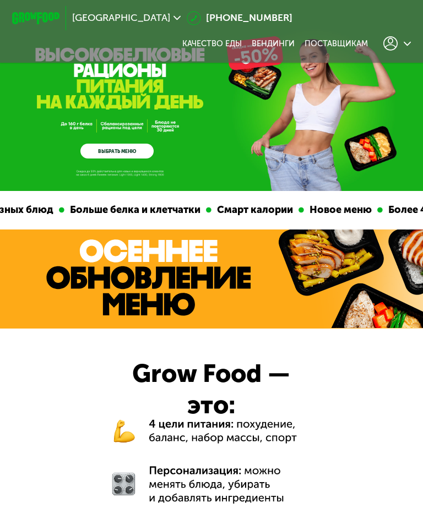
click at [399, 46] on div at bounding box center [397, 43] width 28 height 14
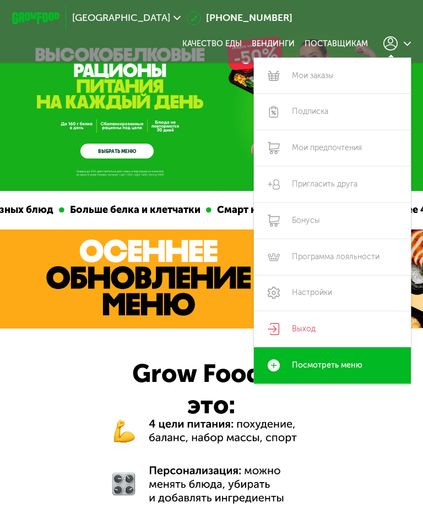
click at [293, 327] on link "Выход" at bounding box center [332, 329] width 157 height 36
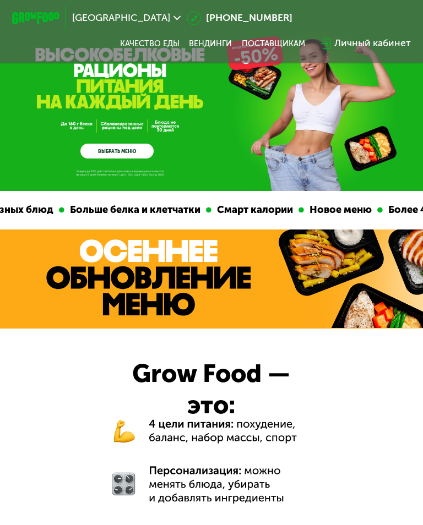
click at [391, 47] on div "Личный кабинет" at bounding box center [372, 43] width 76 height 14
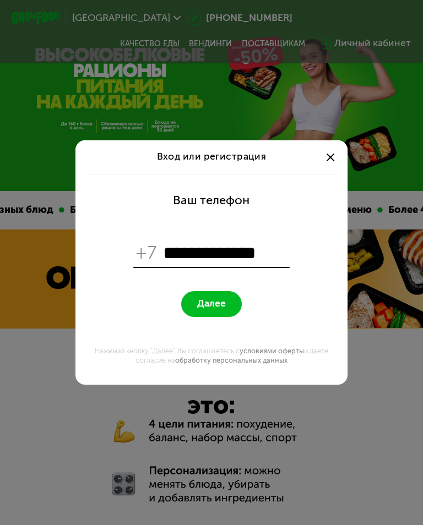
type input "**********"
click at [221, 311] on button "Далее" at bounding box center [211, 304] width 60 height 26
type input "**********"
click at [225, 306] on span "Далее" at bounding box center [211, 304] width 29 height 12
click at [221, 250] on input "**********" at bounding box center [225, 253] width 124 height 23
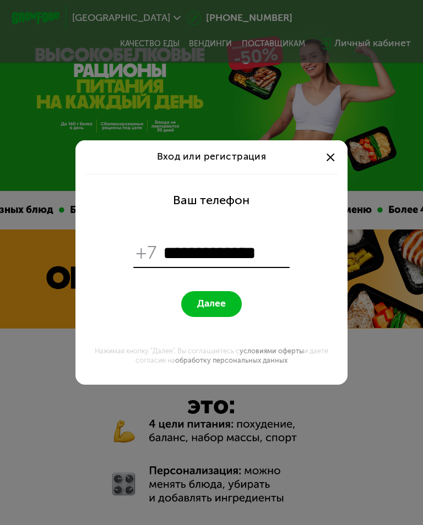
click at [179, 251] on input "**********" at bounding box center [225, 253] width 124 height 23
click at [179, 250] on input "**********" at bounding box center [225, 253] width 124 height 23
click at [226, 304] on span "Далее" at bounding box center [211, 304] width 29 height 12
click at [336, 161] on div at bounding box center [330, 157] width 14 height 14
click at [327, 155] on span at bounding box center [330, 157] width 8 height 8
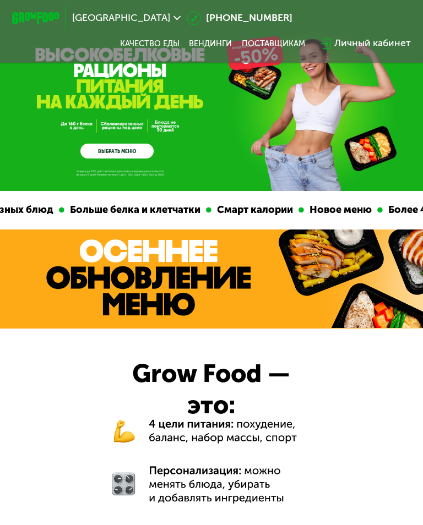
click at [356, 42] on div "Личный кабинет" at bounding box center [372, 43] width 76 height 14
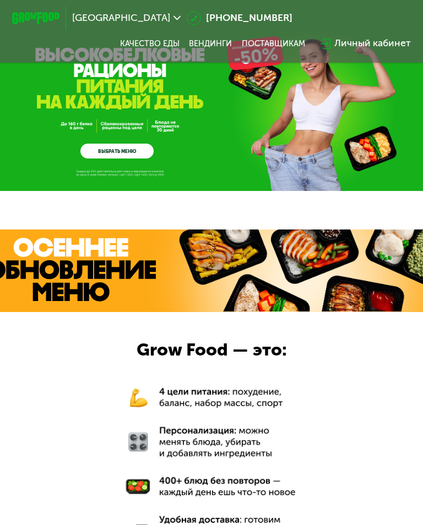
click at [372, 50] on div "Личный кабинет" at bounding box center [372, 43] width 76 height 14
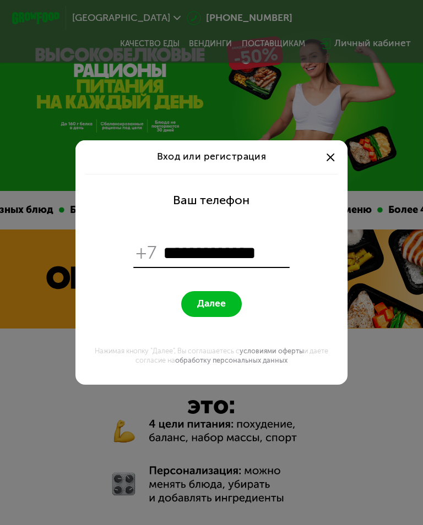
type input "**********"
click at [212, 310] on button "Далее" at bounding box center [211, 304] width 60 height 26
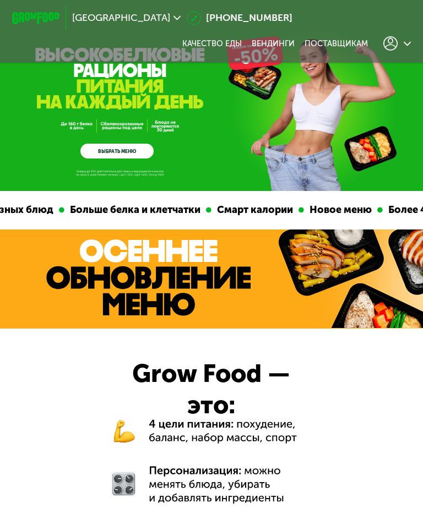
click at [399, 49] on div at bounding box center [397, 43] width 28 height 14
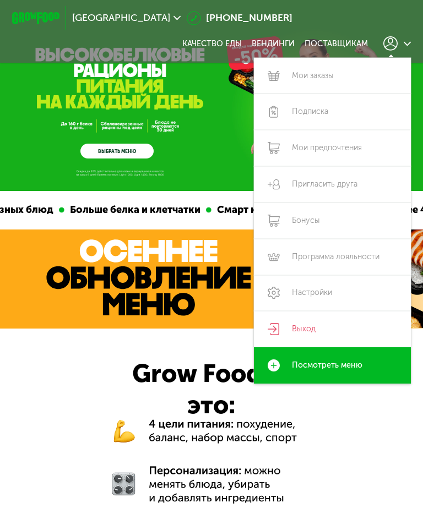
click at [319, 325] on link "Выход" at bounding box center [332, 329] width 157 height 36
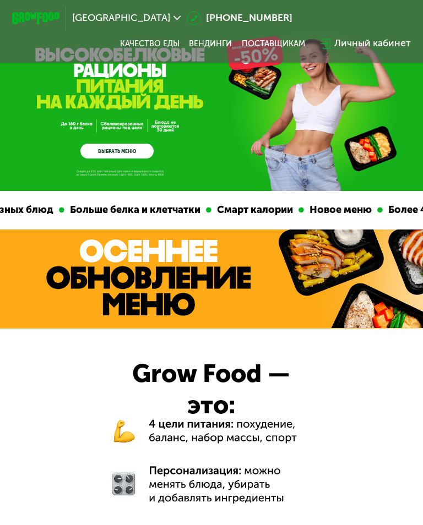
click at [371, 46] on div "Личный кабинет" at bounding box center [372, 43] width 76 height 14
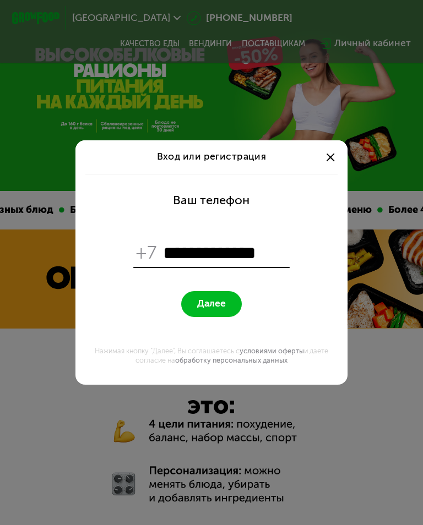
type input "**********"
click at [216, 310] on span "Далее" at bounding box center [211, 304] width 29 height 12
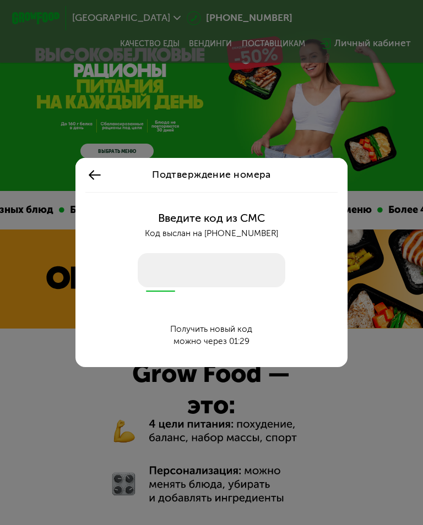
click at [162, 273] on input "number" at bounding box center [211, 270] width 147 height 34
type input "****"
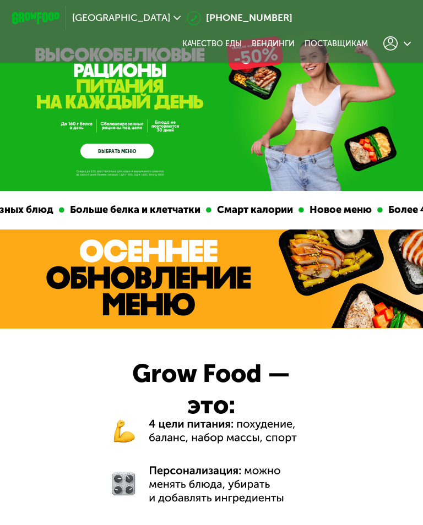
click at [402, 43] on div at bounding box center [397, 43] width 28 height 14
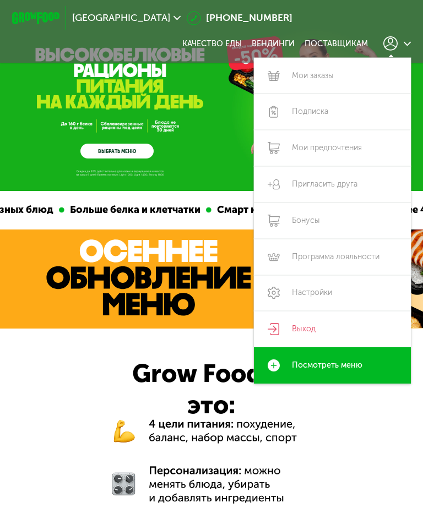
click at [292, 323] on link "Выход" at bounding box center [332, 329] width 157 height 36
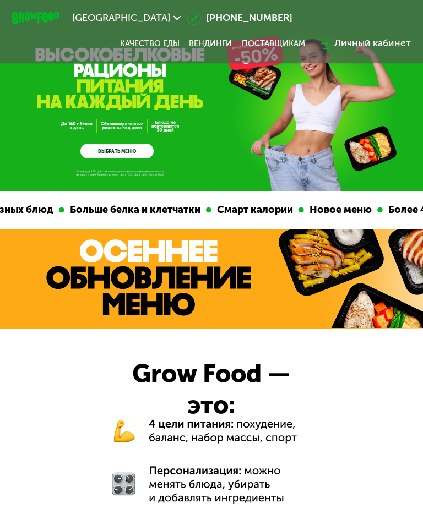
click at [360, 38] on div "Личный кабинет" at bounding box center [372, 43] width 76 height 14
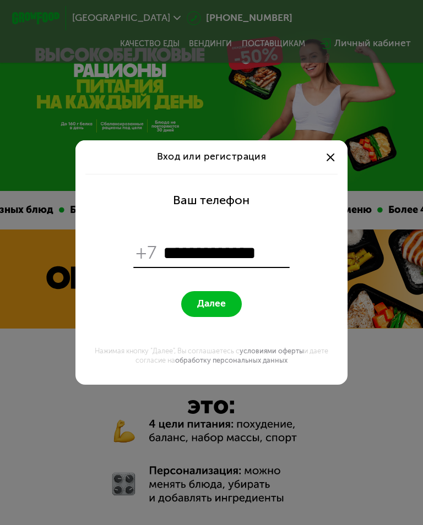
type input "**********"
click at [205, 308] on span "Далее" at bounding box center [211, 304] width 29 height 12
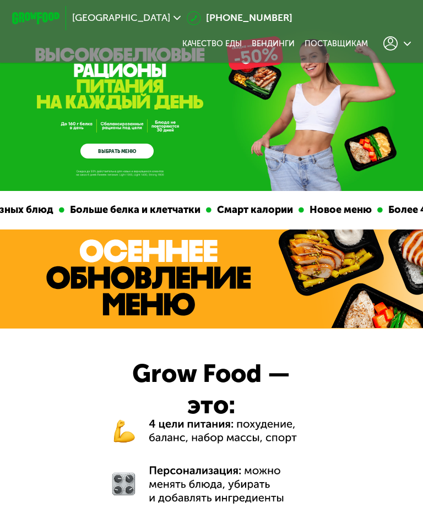
click at [399, 45] on div at bounding box center [397, 43] width 28 height 14
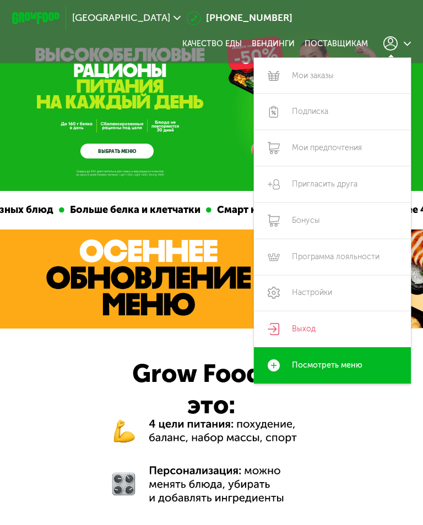
click at [292, 324] on link "Выход" at bounding box center [332, 329] width 157 height 36
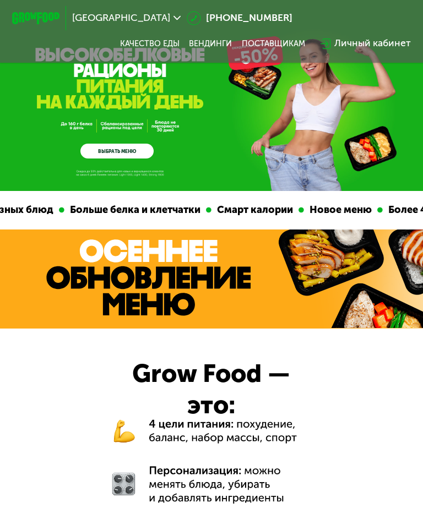
click at [385, 50] on div "Личный кабинет" at bounding box center [372, 43] width 76 height 14
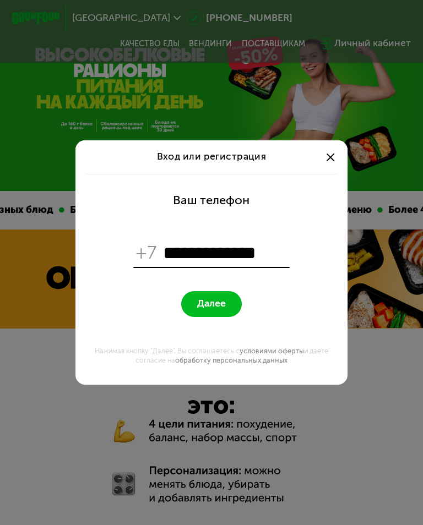
type input "**********"
click at [213, 310] on button "Далее" at bounding box center [211, 304] width 60 height 26
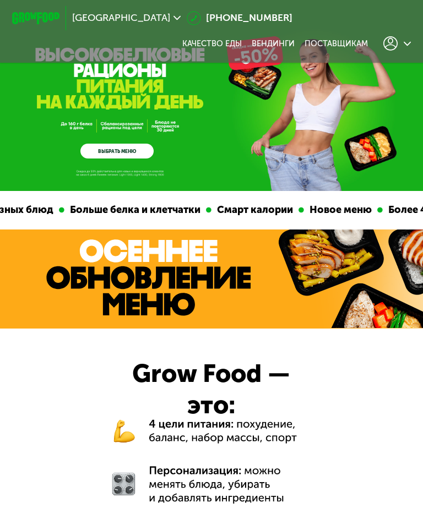
click at [396, 46] on icon at bounding box center [390, 43] width 14 height 14
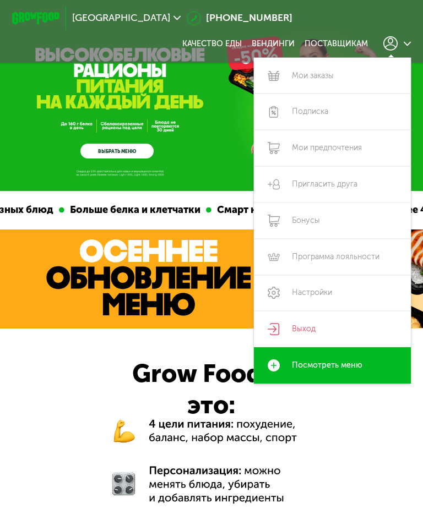
click at [319, 331] on link "Выход" at bounding box center [332, 329] width 157 height 36
